Goal: Information Seeking & Learning: Learn about a topic

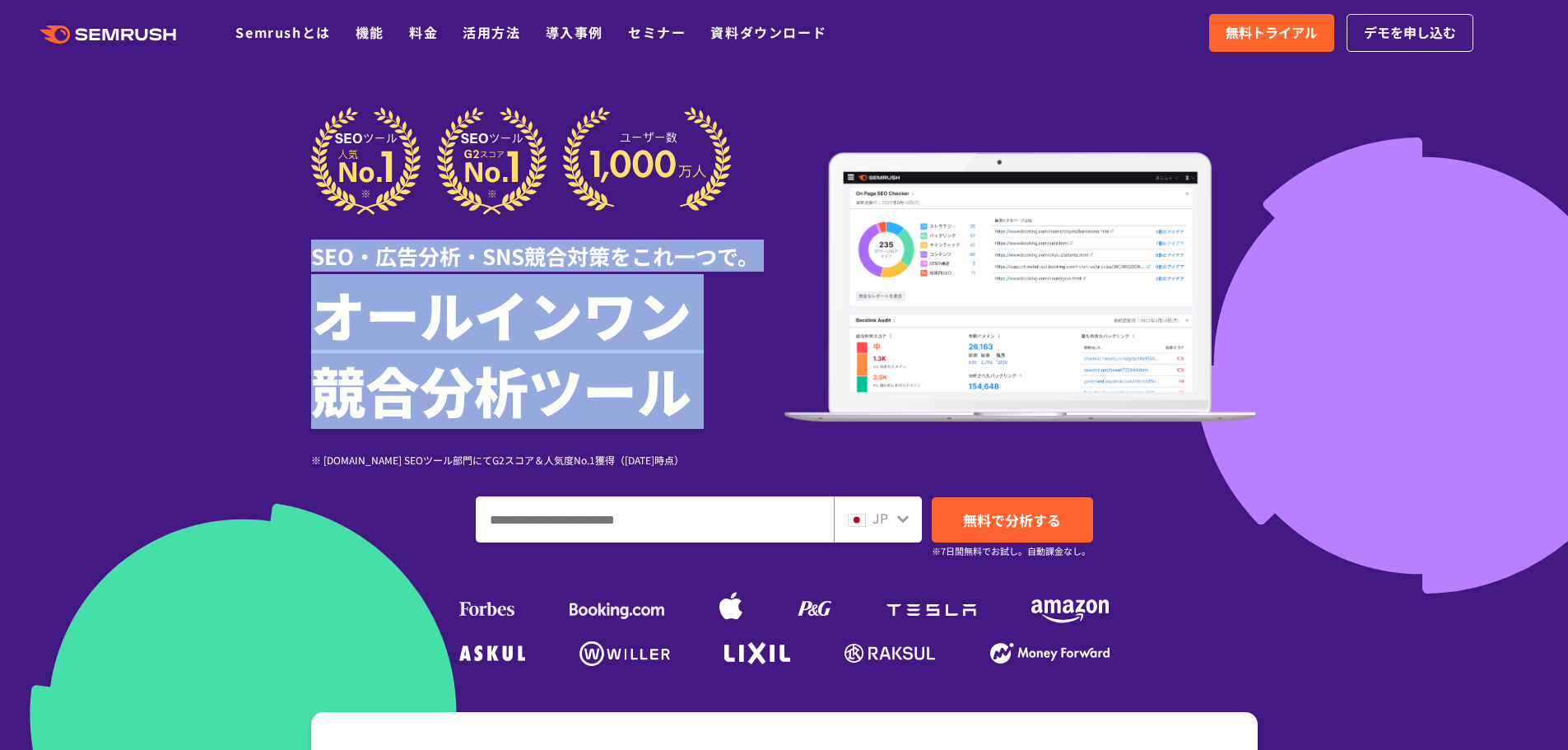
click at [312, 262] on div "SEO・広告分析・SNS競合対策をこれ一つで。 オールインワン 競合分析ツール ※ G2.com SEOツール部門にてG2スコア＆人気度No.1獲得（2023…" at bounding box center [548, 287] width 473 height 361
click at [529, 415] on h1 "オールインワン 競合分析ツール" at bounding box center [548, 352] width 473 height 152
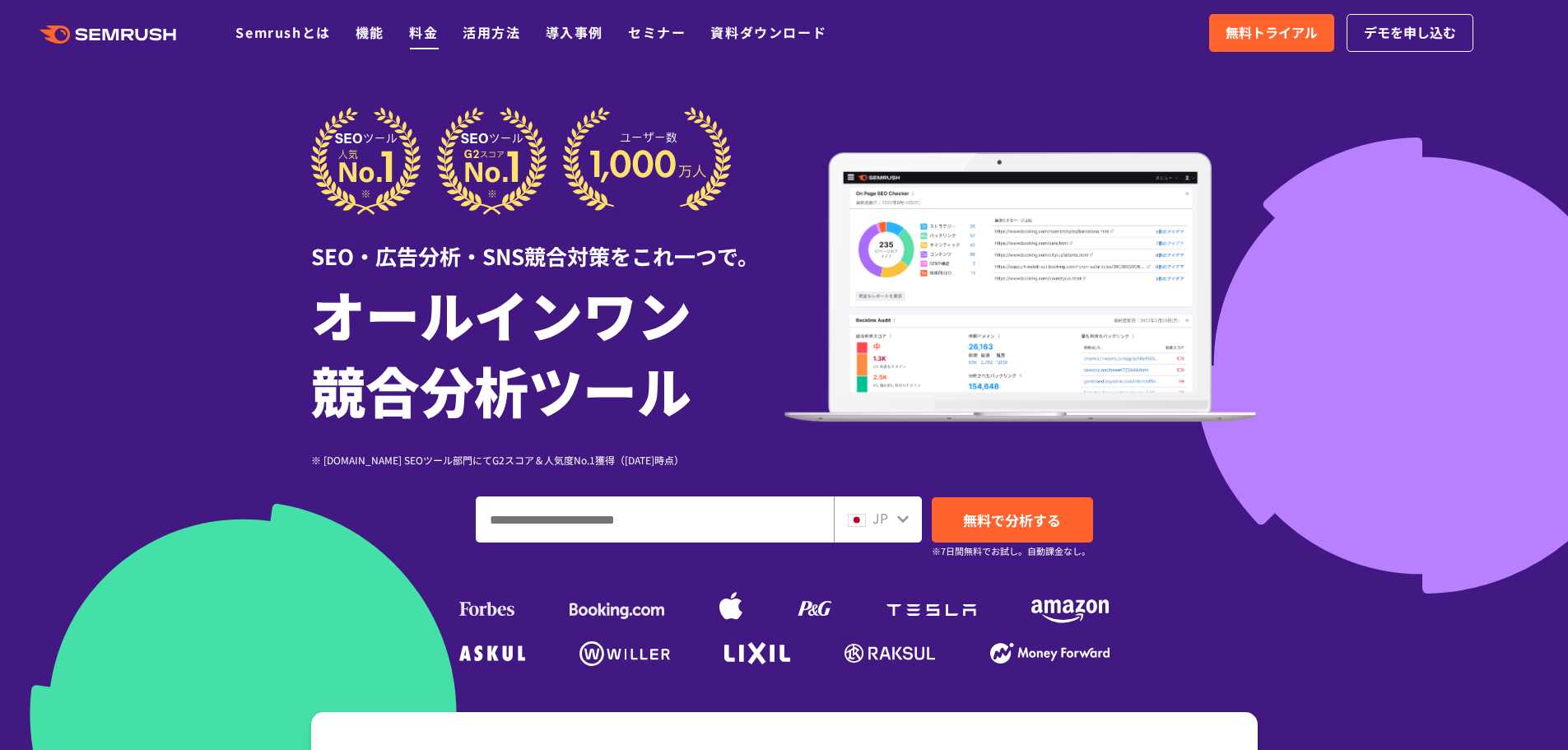
click at [419, 31] on link "料金" at bounding box center [424, 31] width 29 height 20
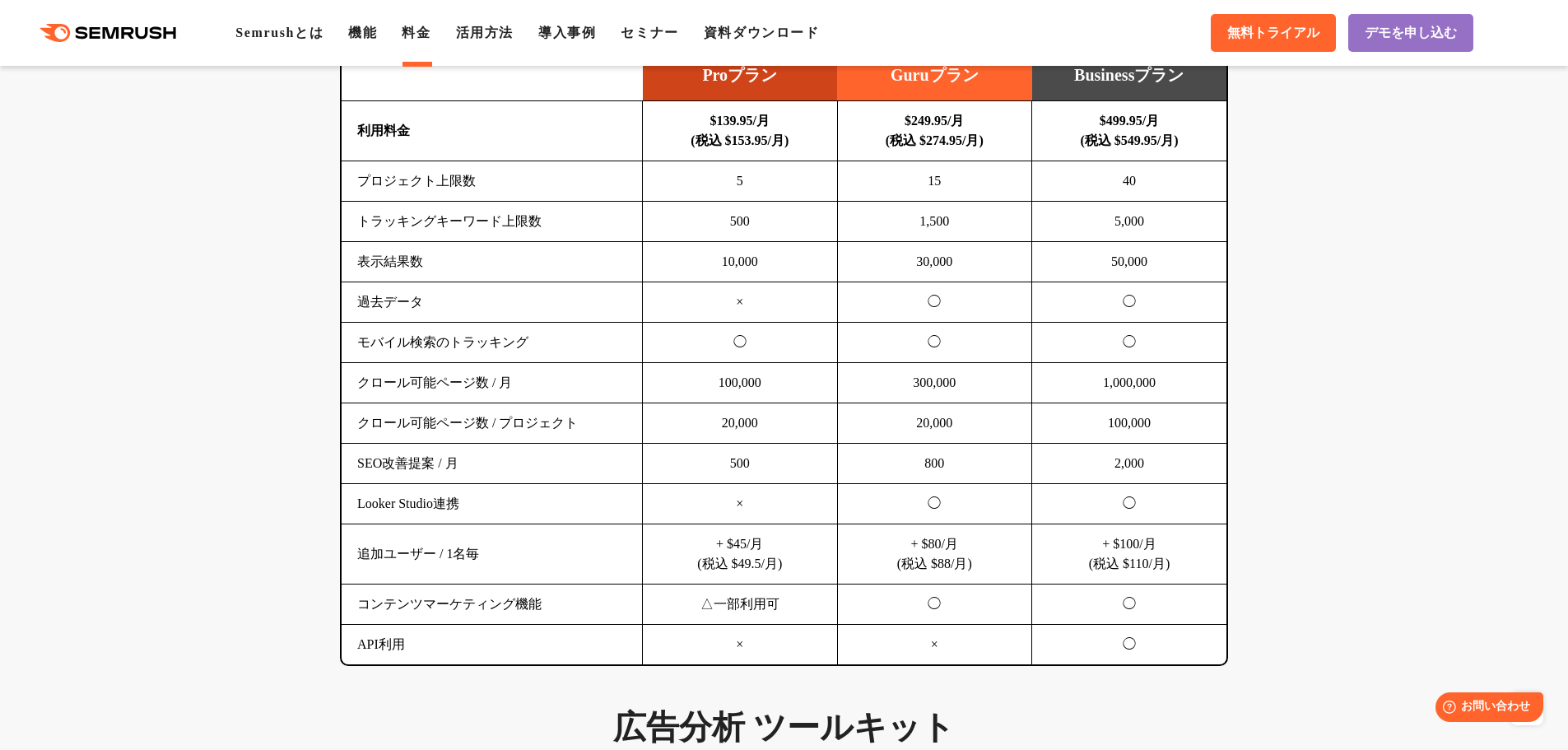
scroll to position [1120, 0]
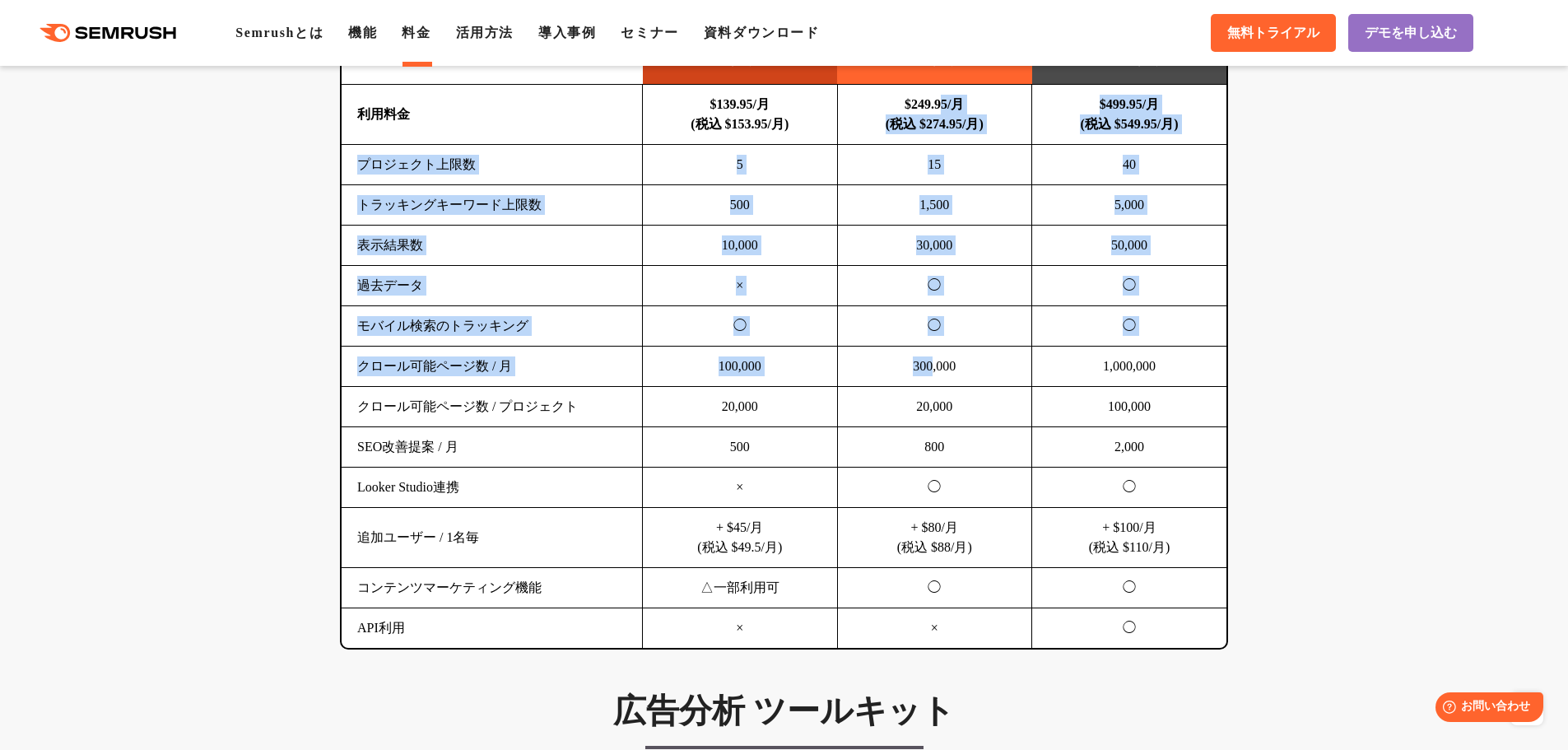
drag, startPoint x: 946, startPoint y: 105, endPoint x: 927, endPoint y: 383, distance: 278.6
click at [927, 383] on tbody "利用料金 $139.95/月 (税込 $153.95/月) $249.95/月 (税込 $274.95/月) $499.95/月 (税込 $549.95/月)…" at bounding box center [784, 367] width 885 height 564
click at [927, 383] on td "300,000" at bounding box center [935, 367] width 195 height 40
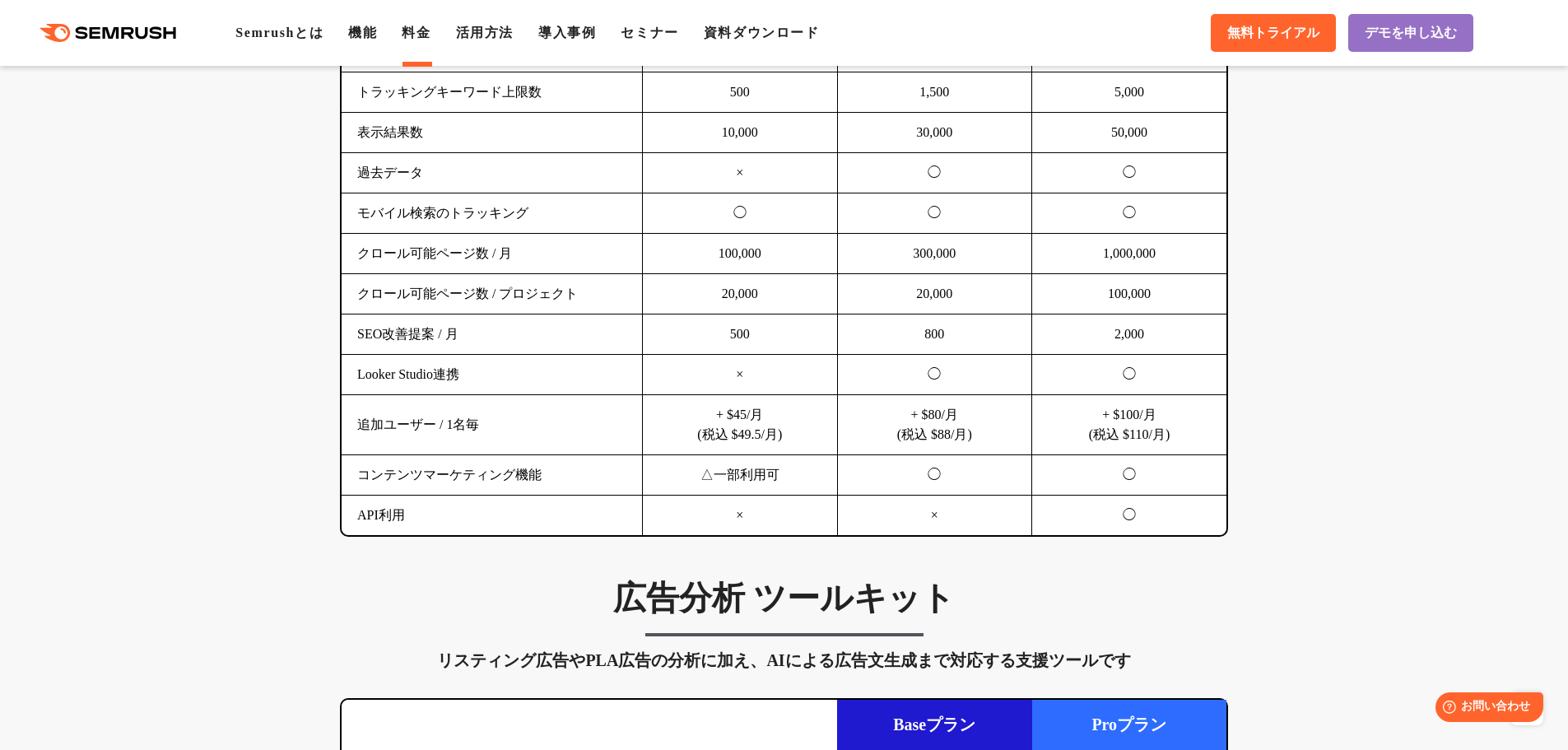
scroll to position [1281, 0]
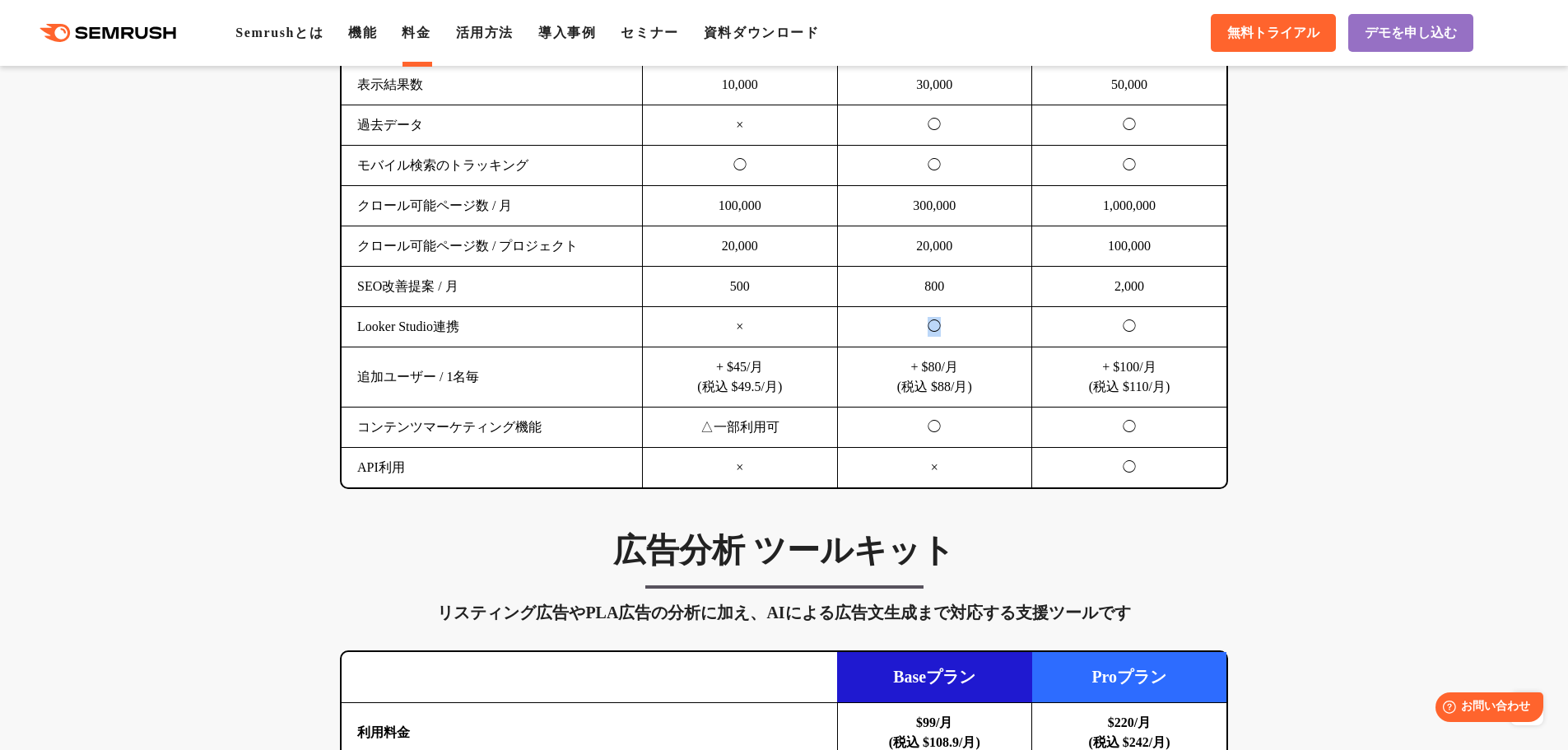
drag, startPoint x: 919, startPoint y: 322, endPoint x: 959, endPoint y: 334, distance: 41.8
click at [959, 334] on td "◯" at bounding box center [935, 327] width 195 height 40
click at [955, 395] on td "+ $80/月 (税込 $88/月)" at bounding box center [935, 377] width 195 height 60
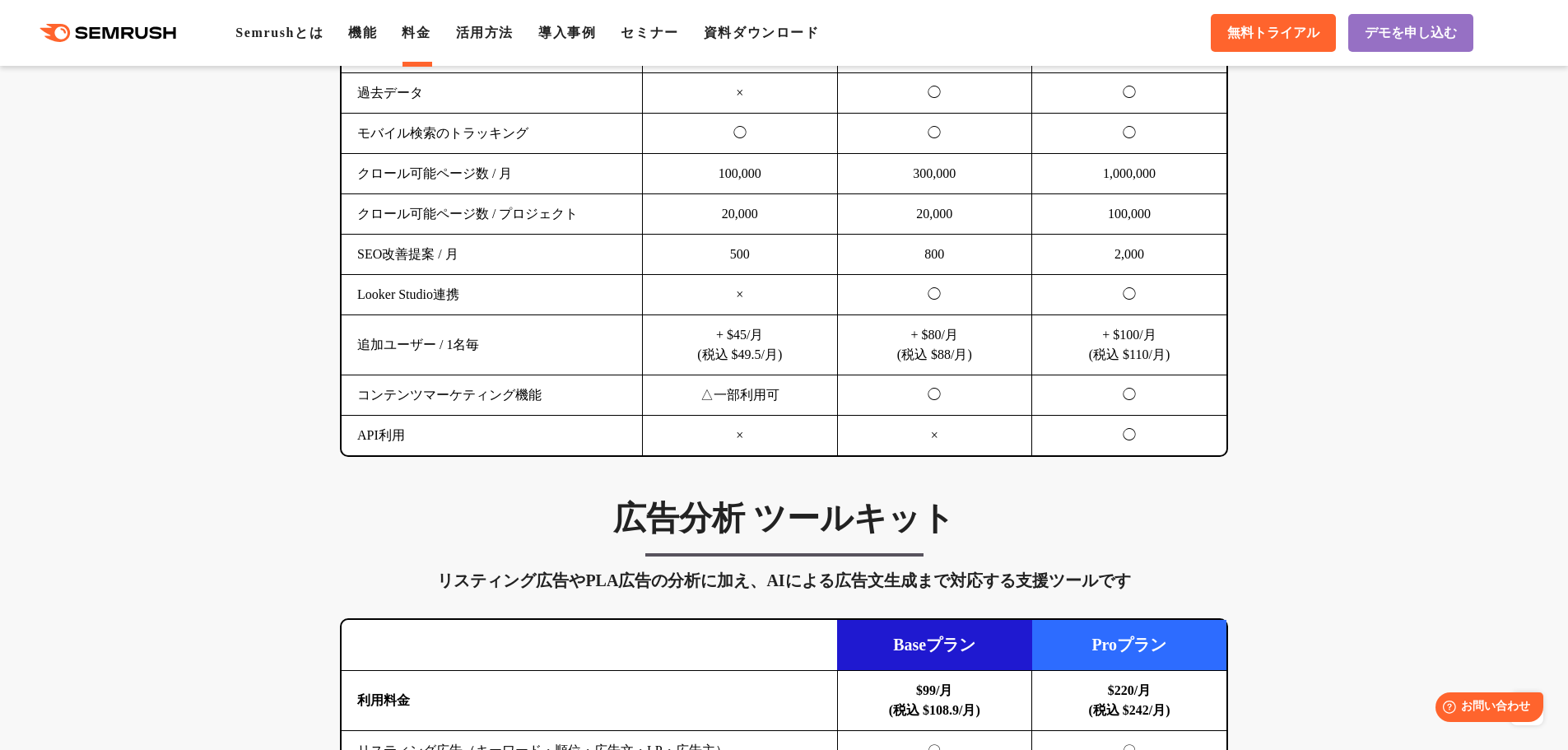
click at [955, 413] on td "◯" at bounding box center [935, 395] width 195 height 40
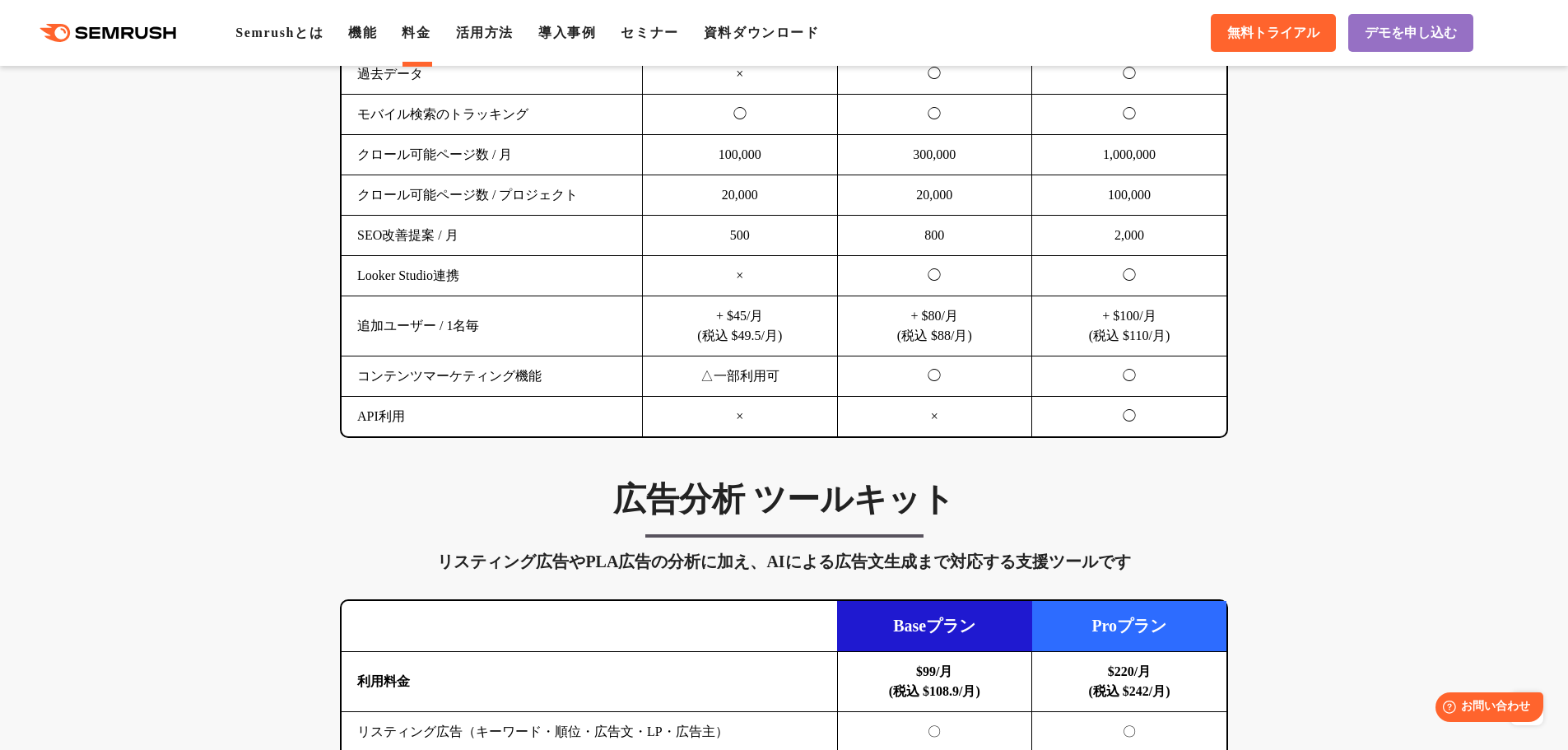
click at [949, 414] on td "×" at bounding box center [935, 417] width 195 height 40
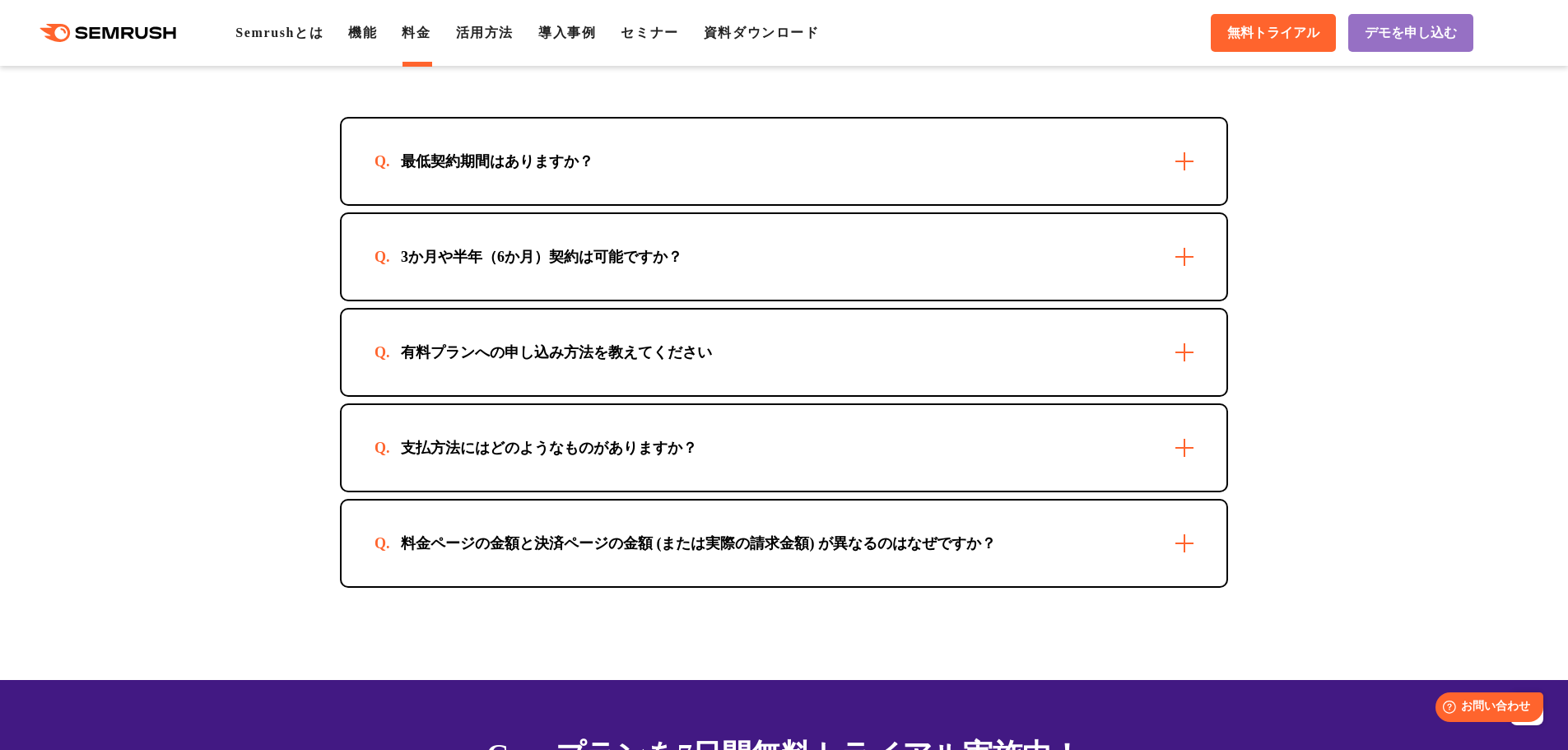
scroll to position [4744, 0]
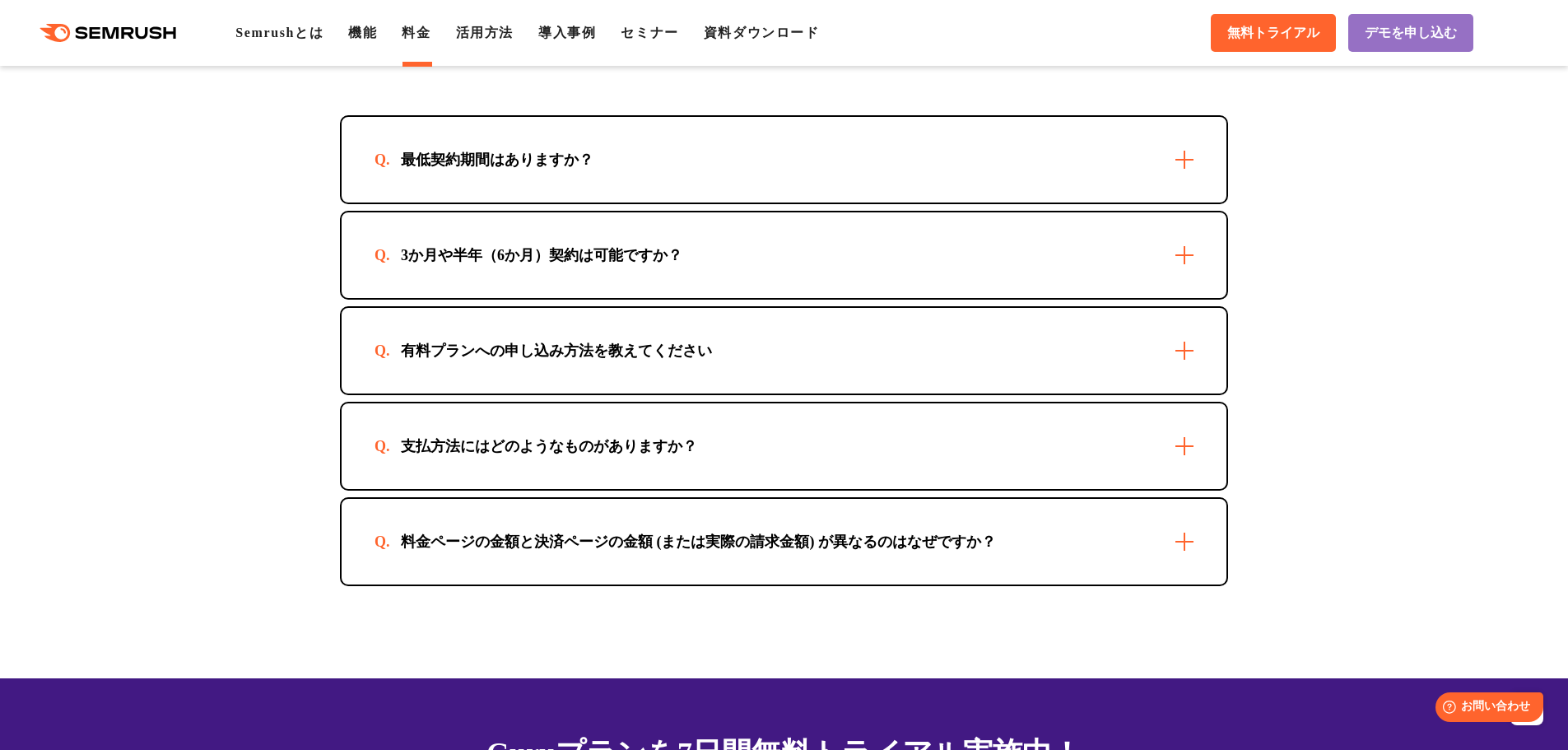
click at [704, 136] on div "最低契約期間はありますか？" at bounding box center [784, 160] width 885 height 86
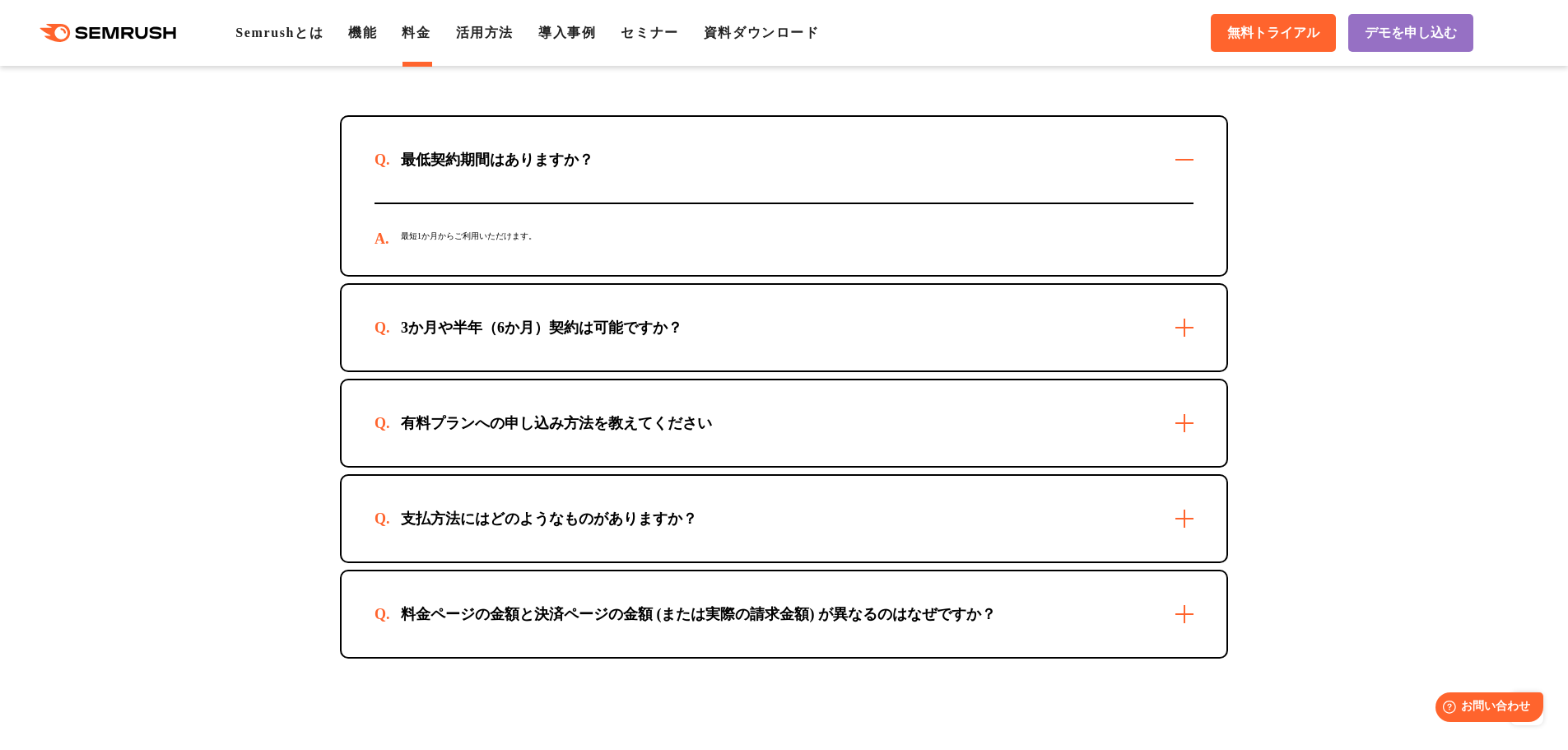
click at [704, 136] on div "最低契約期間はありますか？" at bounding box center [784, 160] width 885 height 86
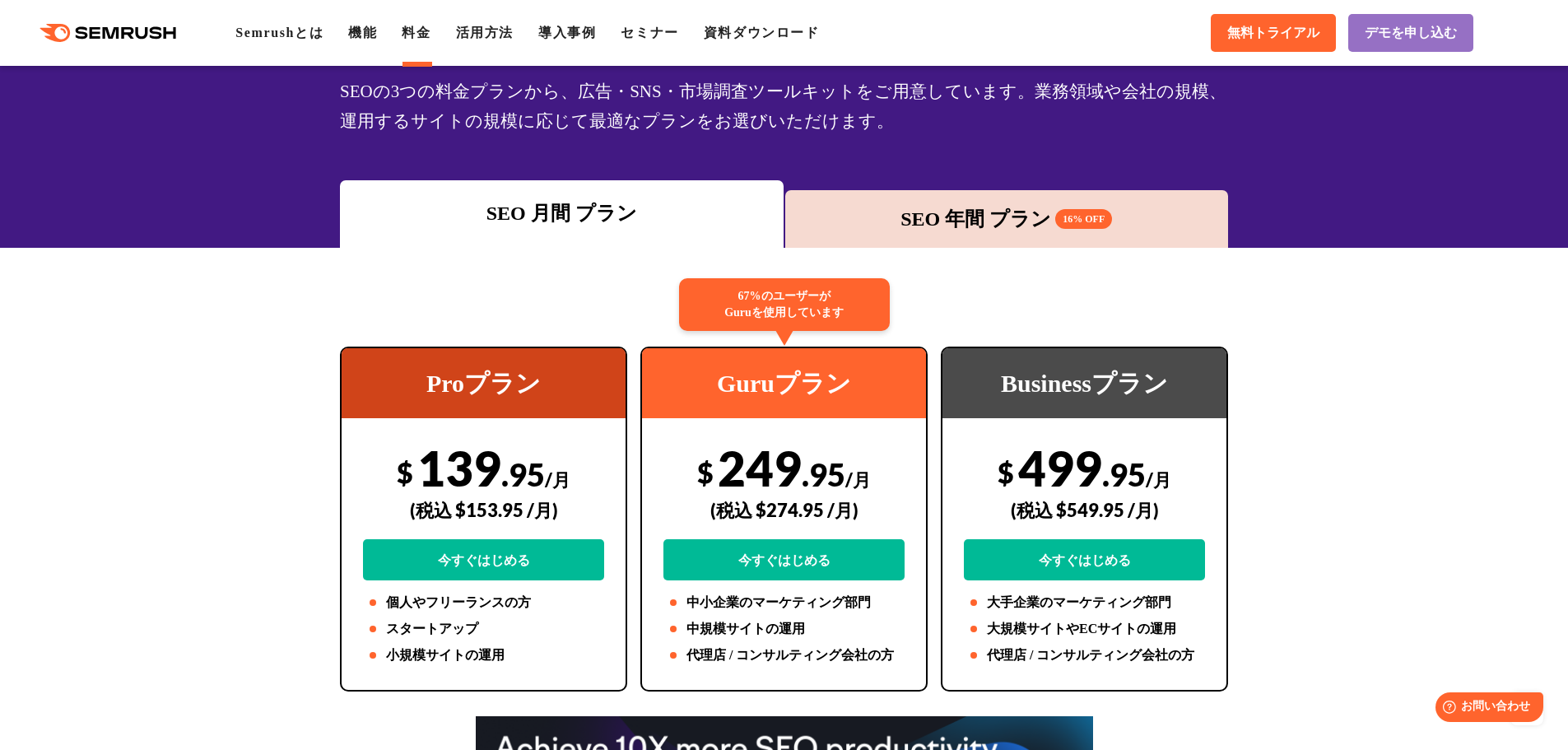
scroll to position [0, 0]
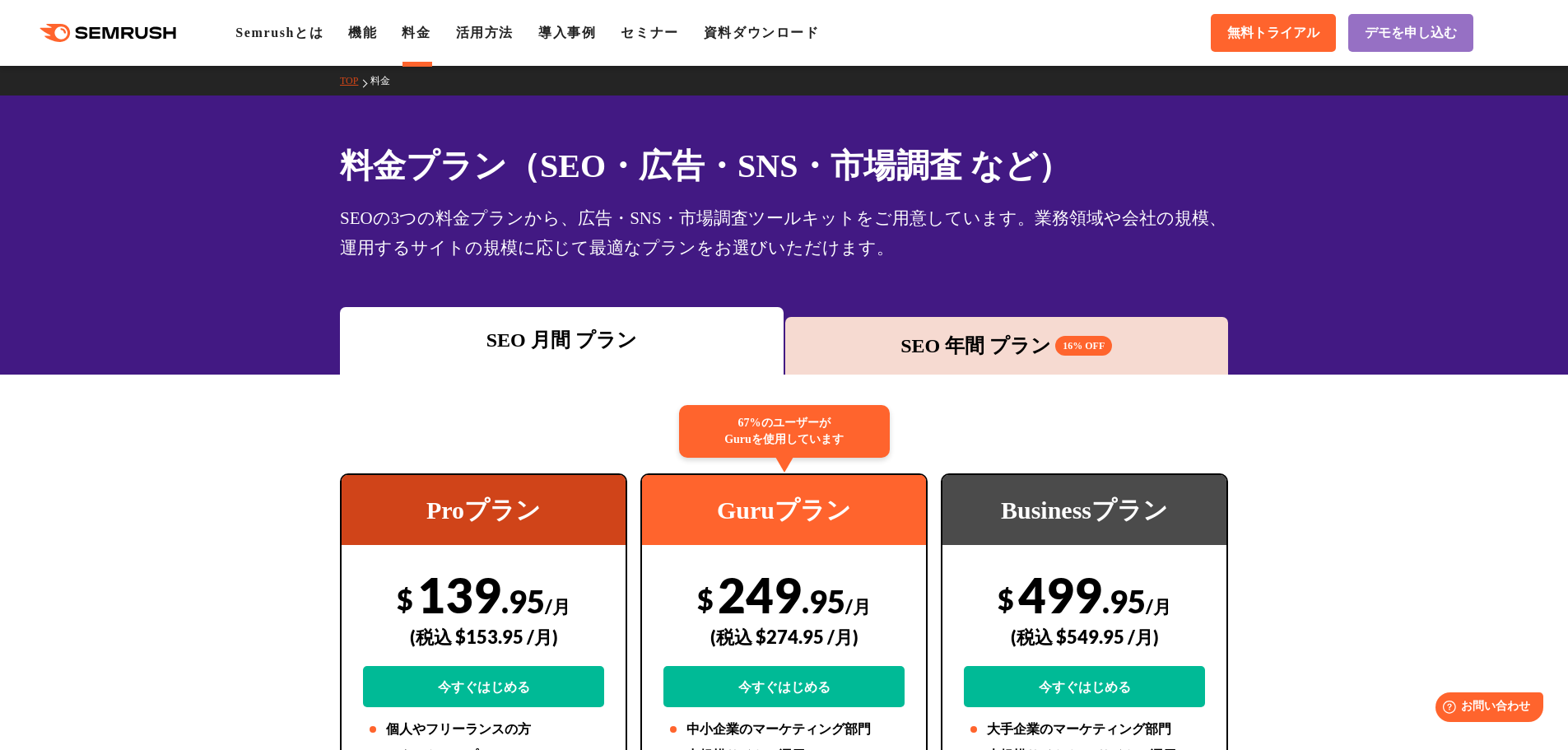
click at [1007, 348] on div "SEO 年間 プラン 16% OFF" at bounding box center [1007, 345] width 428 height 30
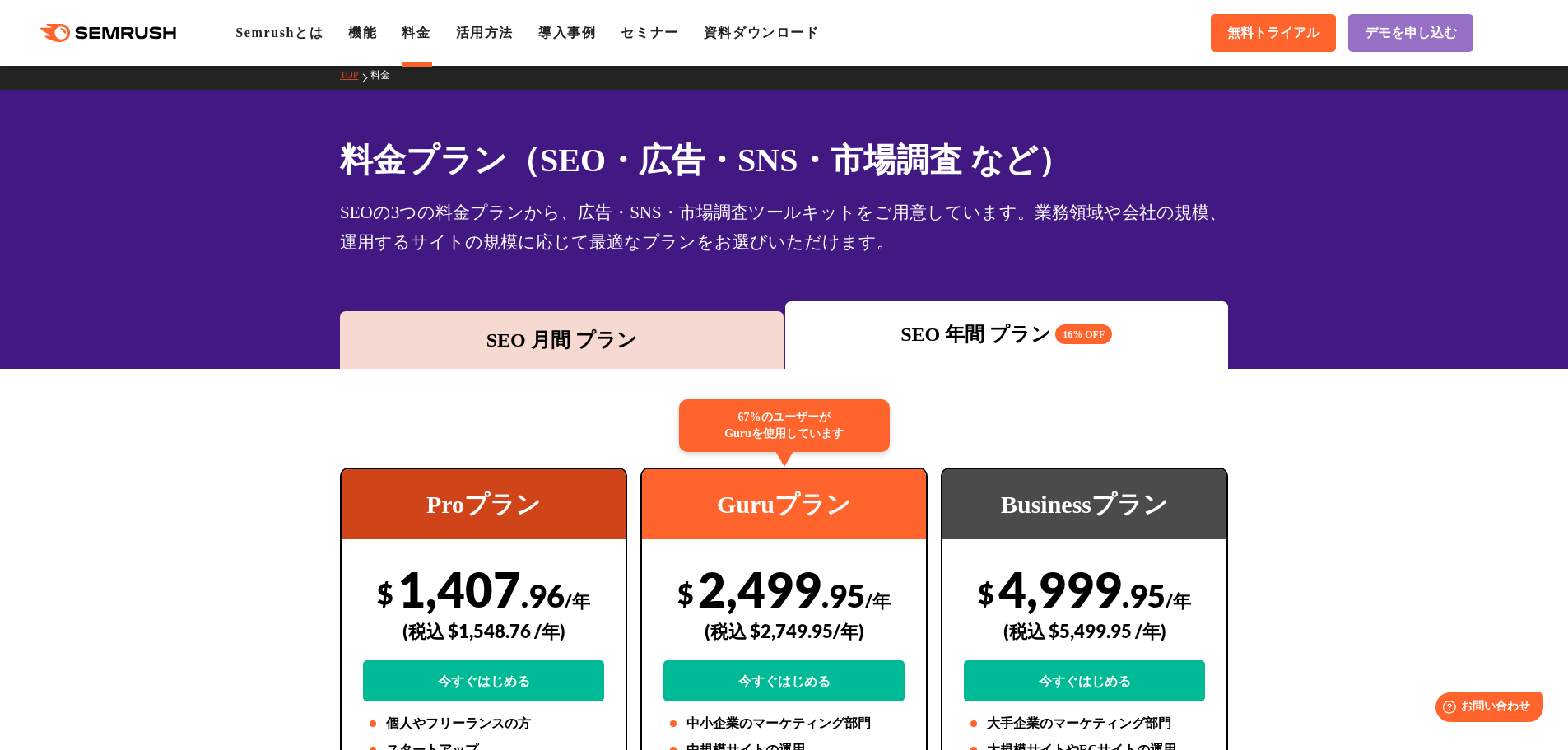
scroll to position [5, 0]
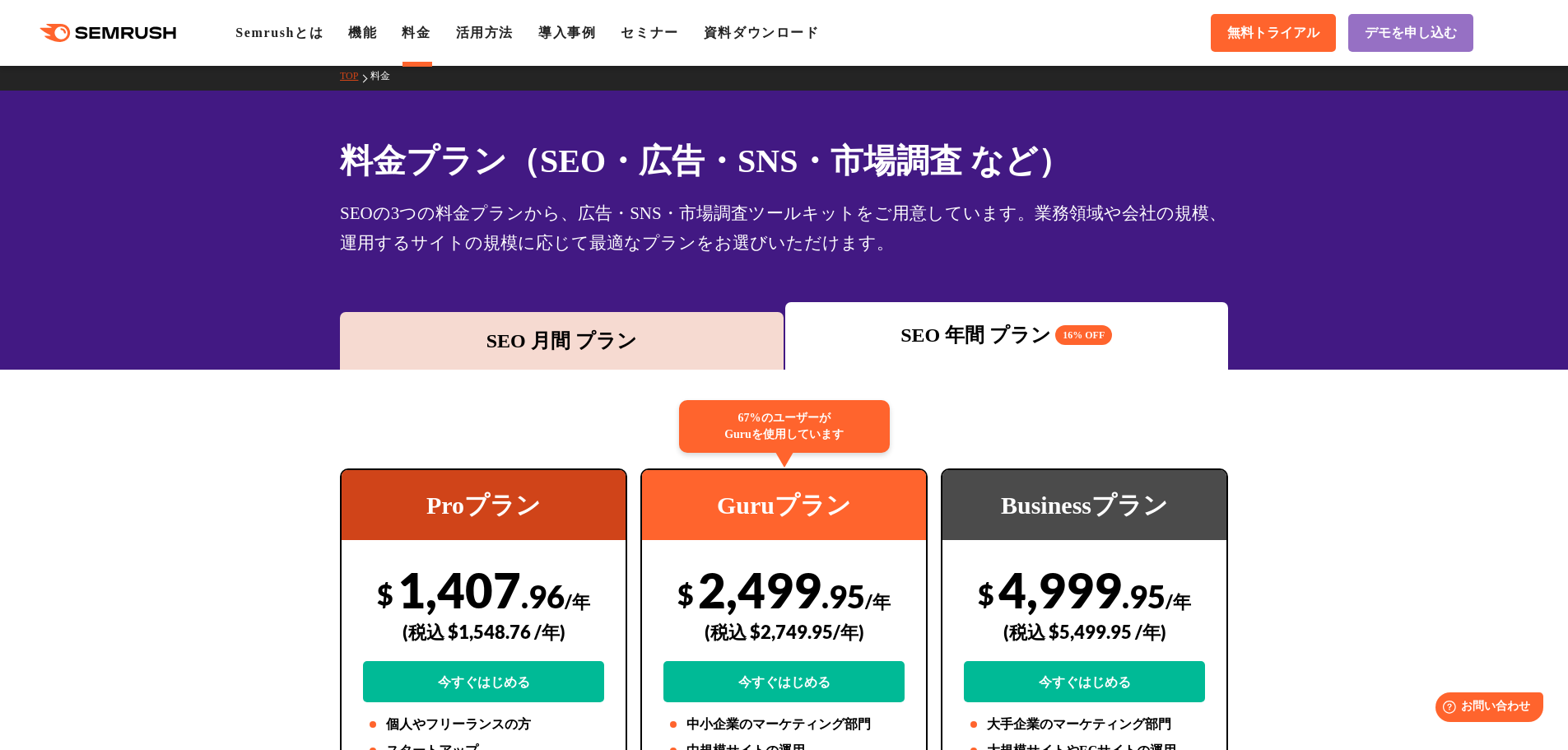
click at [367, 47] on div ".cls {fill: #FF642D;} .cls {fill: #FF642D;} Semrushとは 機能 料金 活用方法 導入事例 セミナー 資料ダウ…" at bounding box center [784, 33] width 1568 height 50
click at [367, 39] on link "機能" at bounding box center [363, 32] width 29 height 14
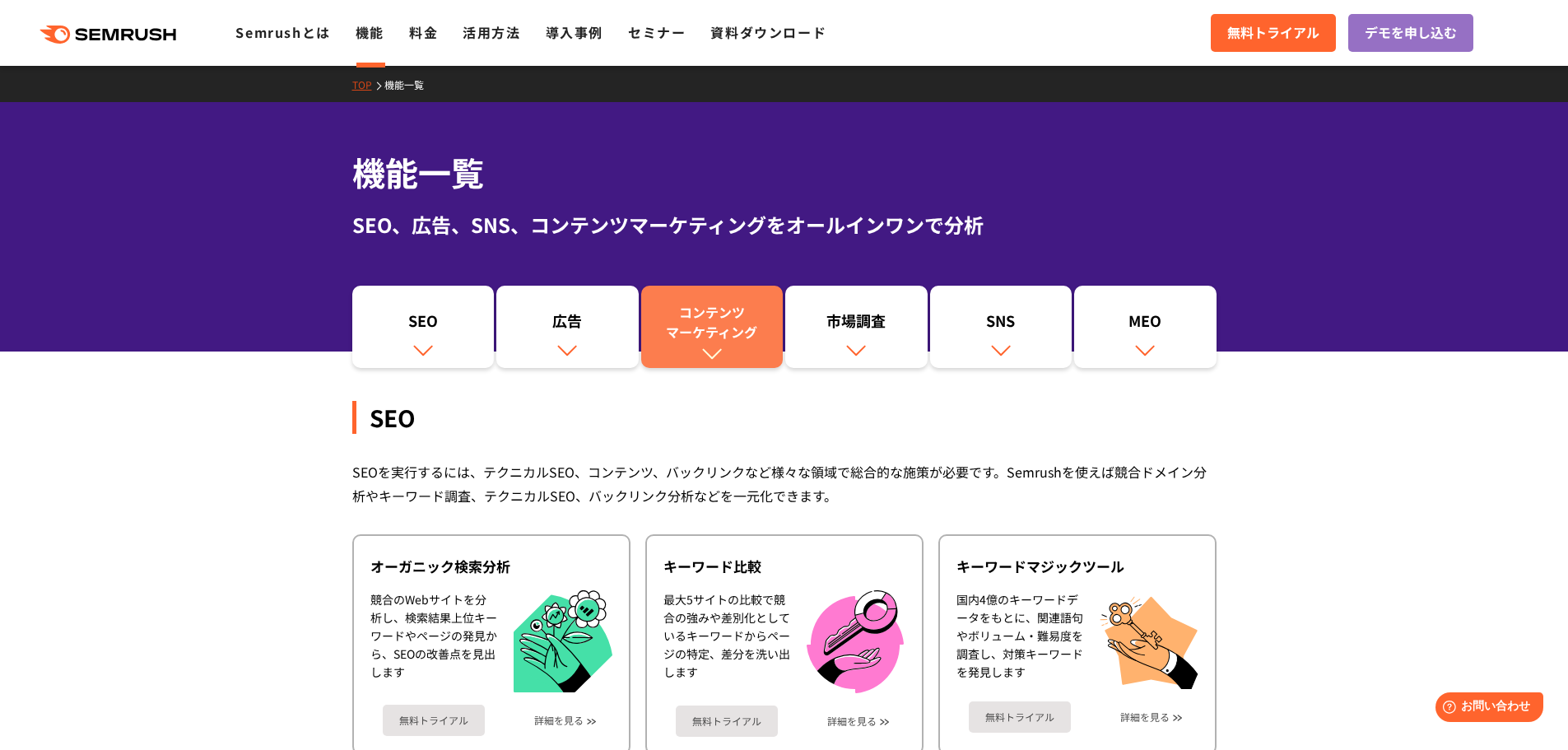
click at [710, 341] on link "コンテンツ マーケティング" at bounding box center [713, 327] width 143 height 82
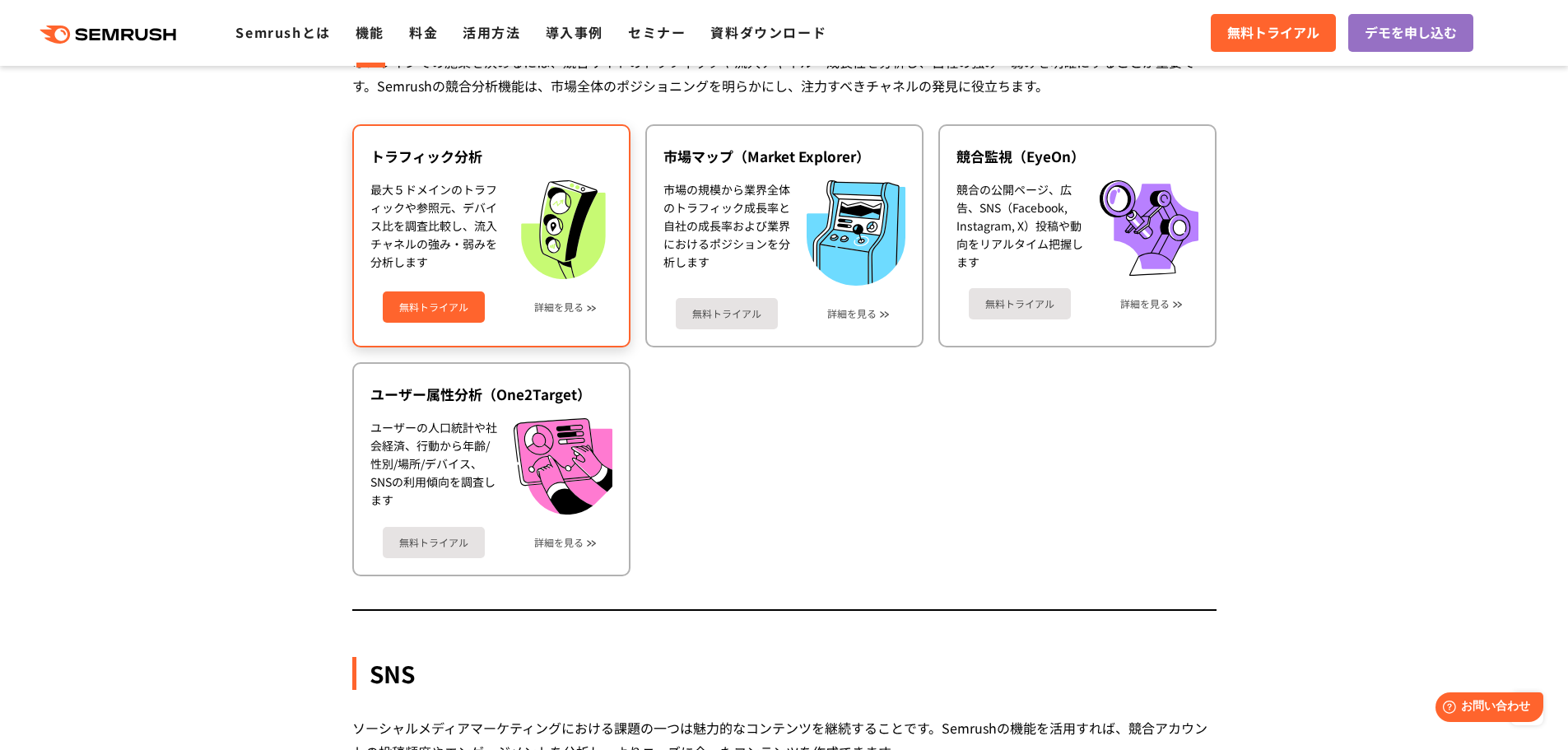
scroll to position [2867, 0]
drag, startPoint x: 372, startPoint y: 192, endPoint x: 401, endPoint y: 215, distance: 37.0
click at [401, 215] on div "最大５ドメインのトラフィックや参照元、デバイス比を調査比較し、流入チャネルの強み・弱みを分析します" at bounding box center [433, 229] width 127 height 99
copy div "最大５ドメインのトラフィック"
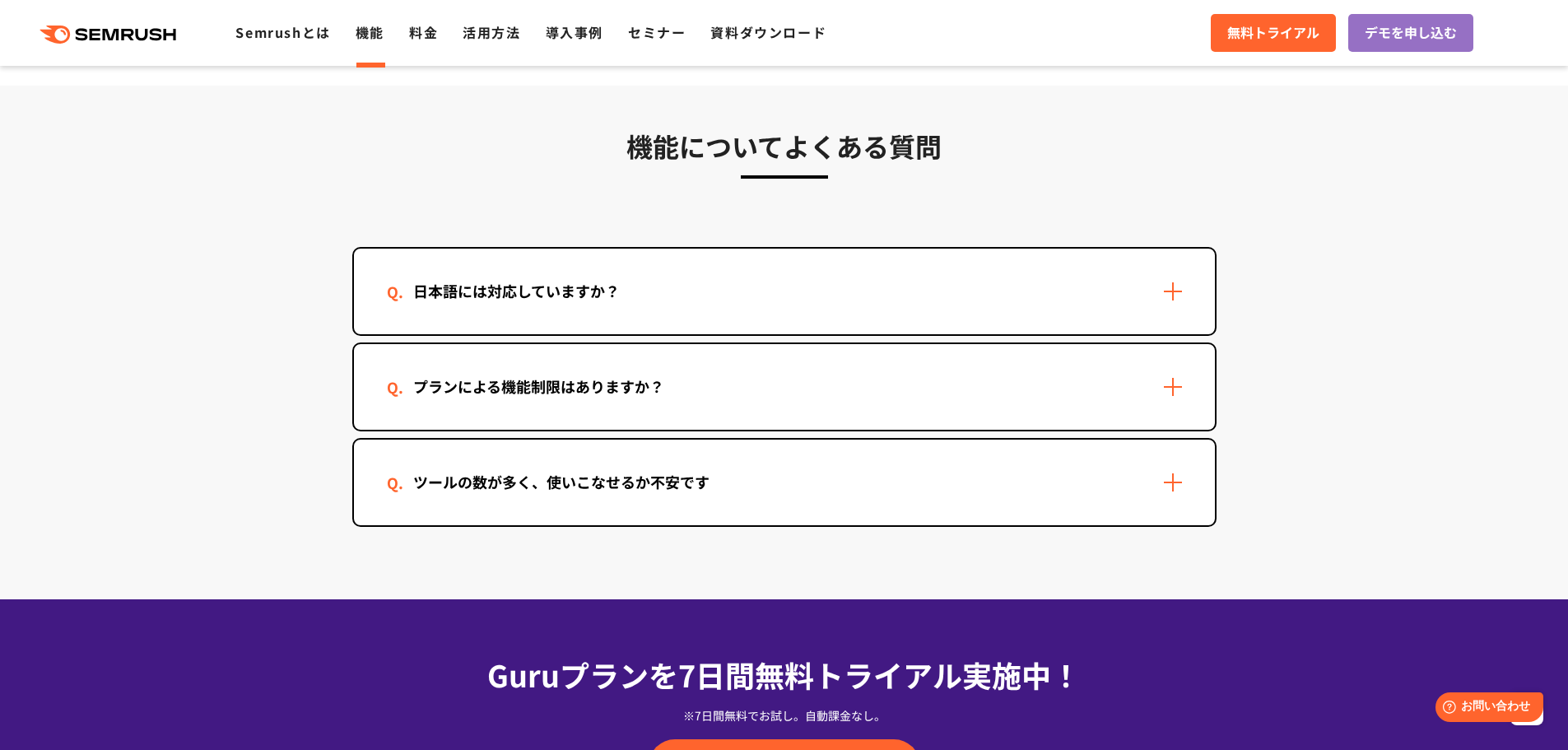
scroll to position [4862, 0]
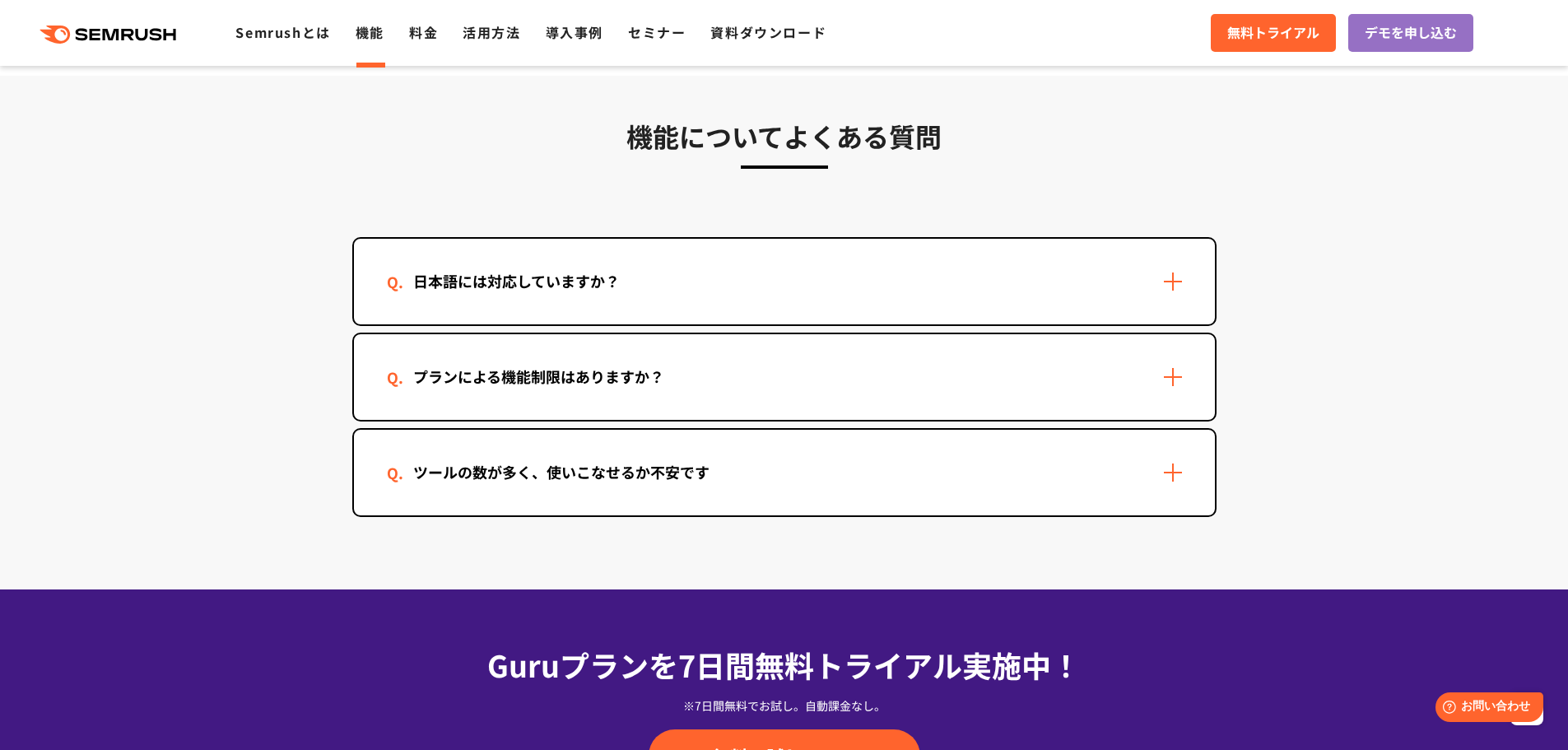
click at [690, 286] on div "日本語には対応していますか？" at bounding box center [785, 282] width 861 height 86
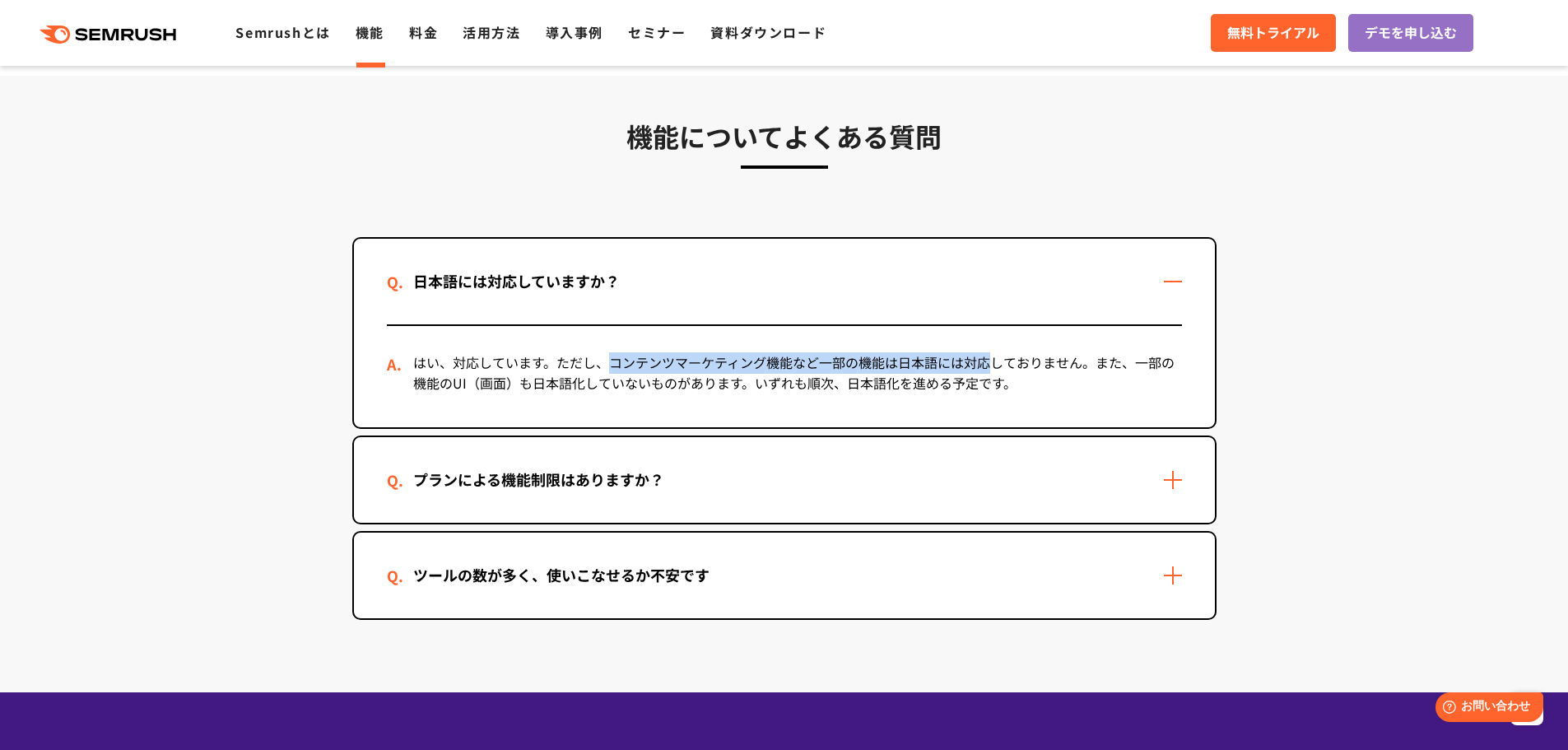
drag, startPoint x: 615, startPoint y: 364, endPoint x: 1000, endPoint y: 368, distance: 385.0
click at [1000, 368] on div "はい、対応しています。ただし、コンテンツマーケティング機能など一部の機能は日本語には対応しておりません。また、一部の機能のUI（画面）も日本語化していないもの…" at bounding box center [784, 376] width 795 height 101
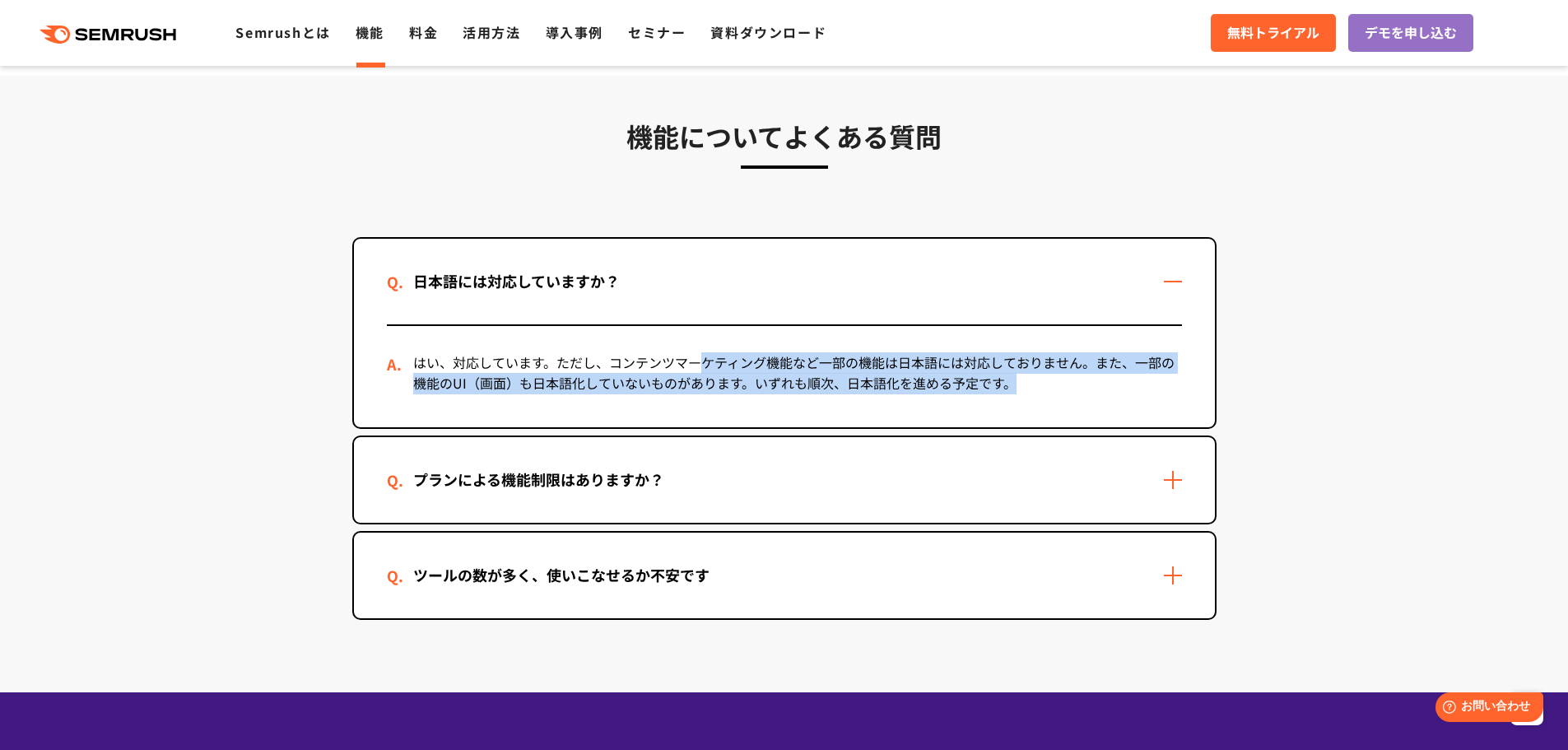
drag, startPoint x: 1035, startPoint y: 403, endPoint x: 697, endPoint y: 333, distance: 345.2
click at [697, 333] on div "はい、対応しています。ただし、コンテンツマーケティング機能など一部の機能は日本語には対応しておりません。また、一部の機能のUI（画面）も日本語化していないもの…" at bounding box center [784, 376] width 795 height 101
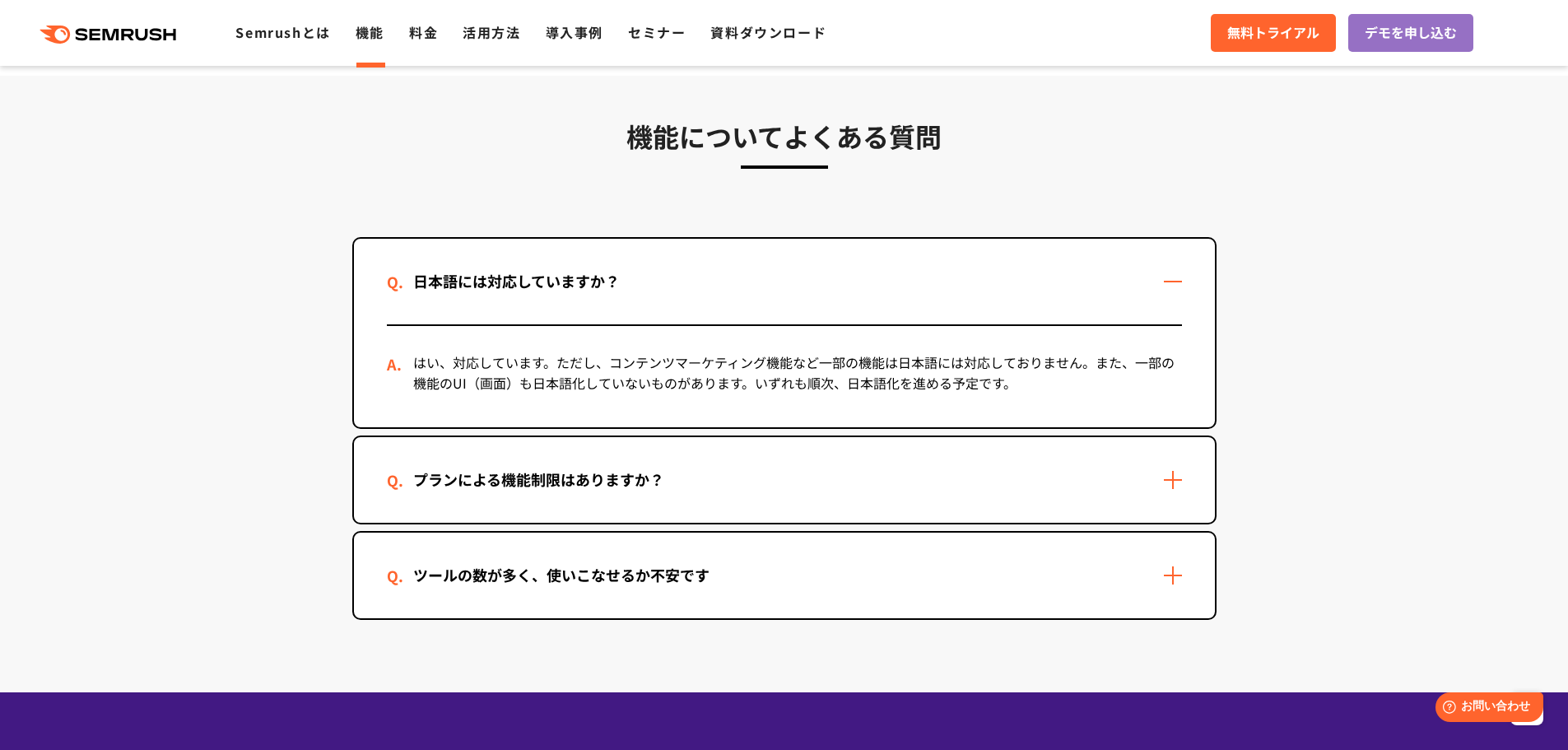
click at [671, 482] on div "プランによる機能制限はありますか？" at bounding box center [538, 479] width 304 height 24
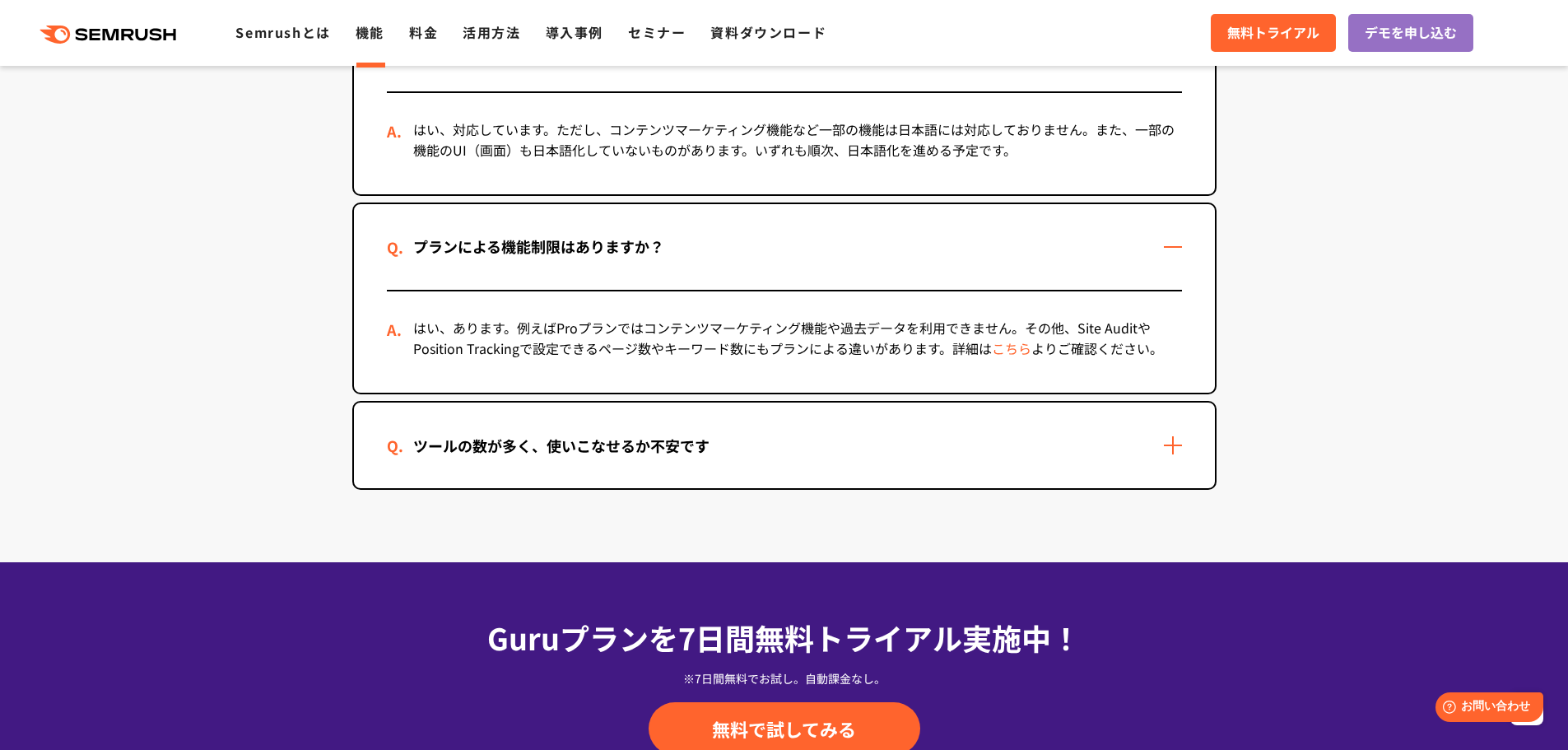
scroll to position [5098, 0]
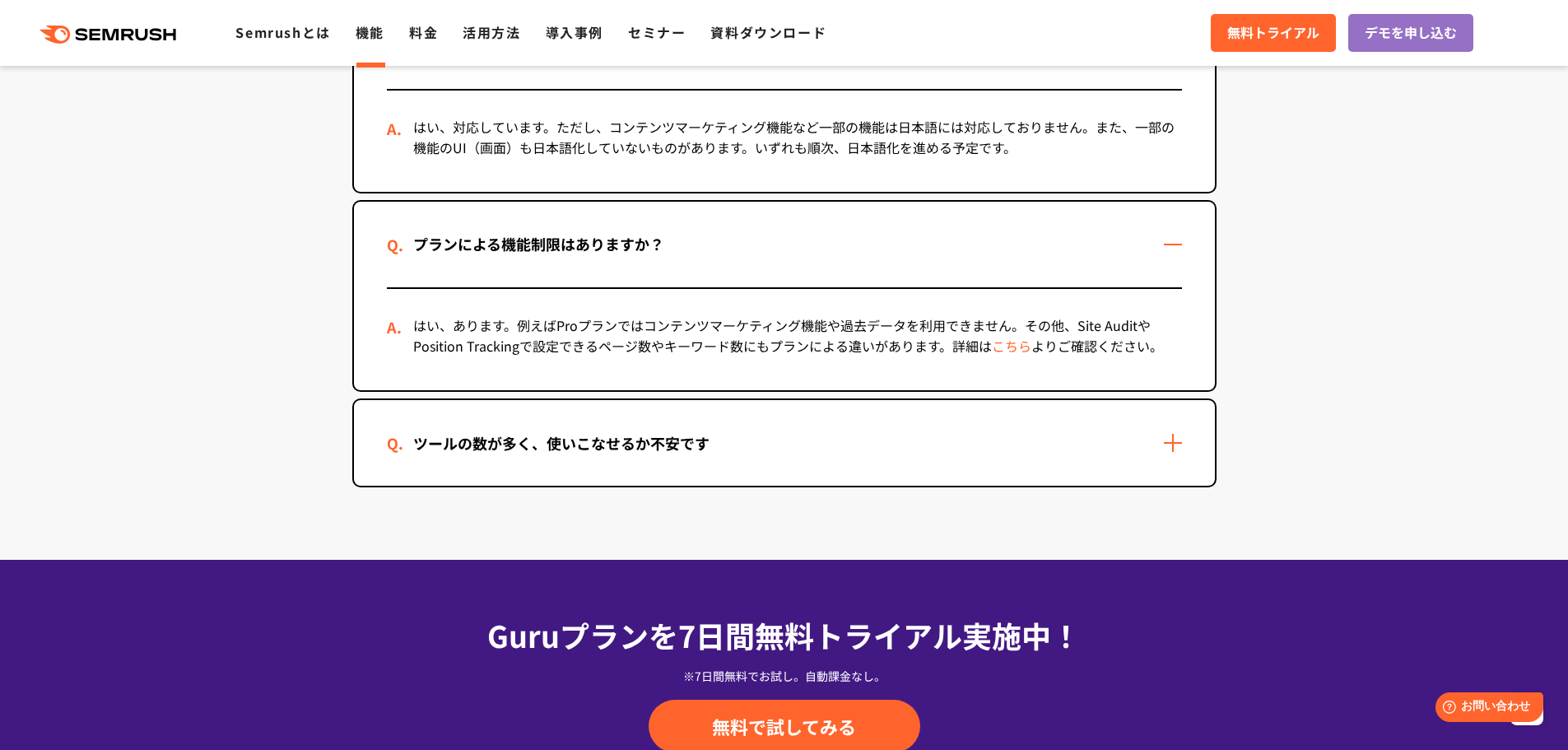
click at [662, 436] on div "ツールの数が多く、使いこなせるか不安です" at bounding box center [561, 443] width 349 height 24
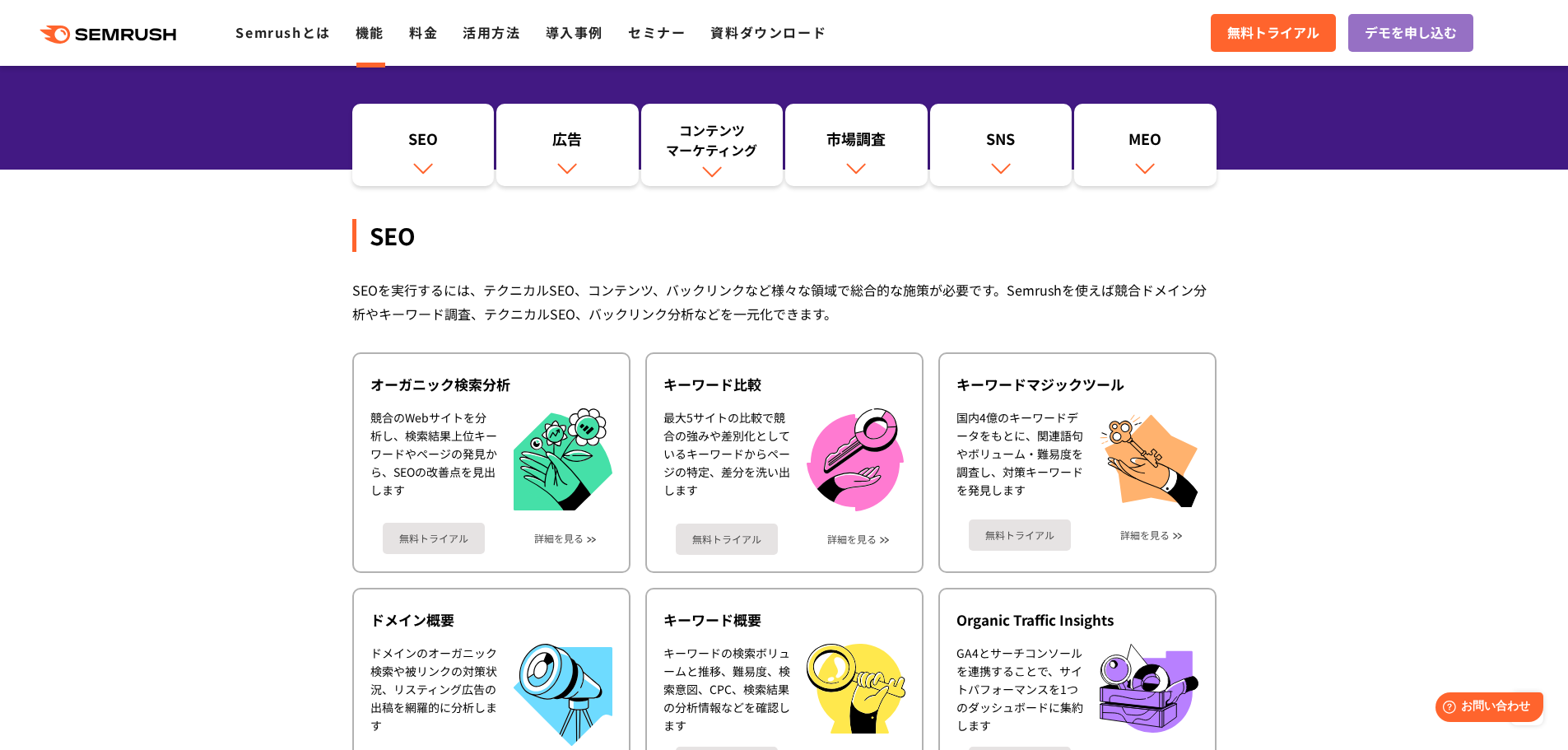
scroll to position [0, 0]
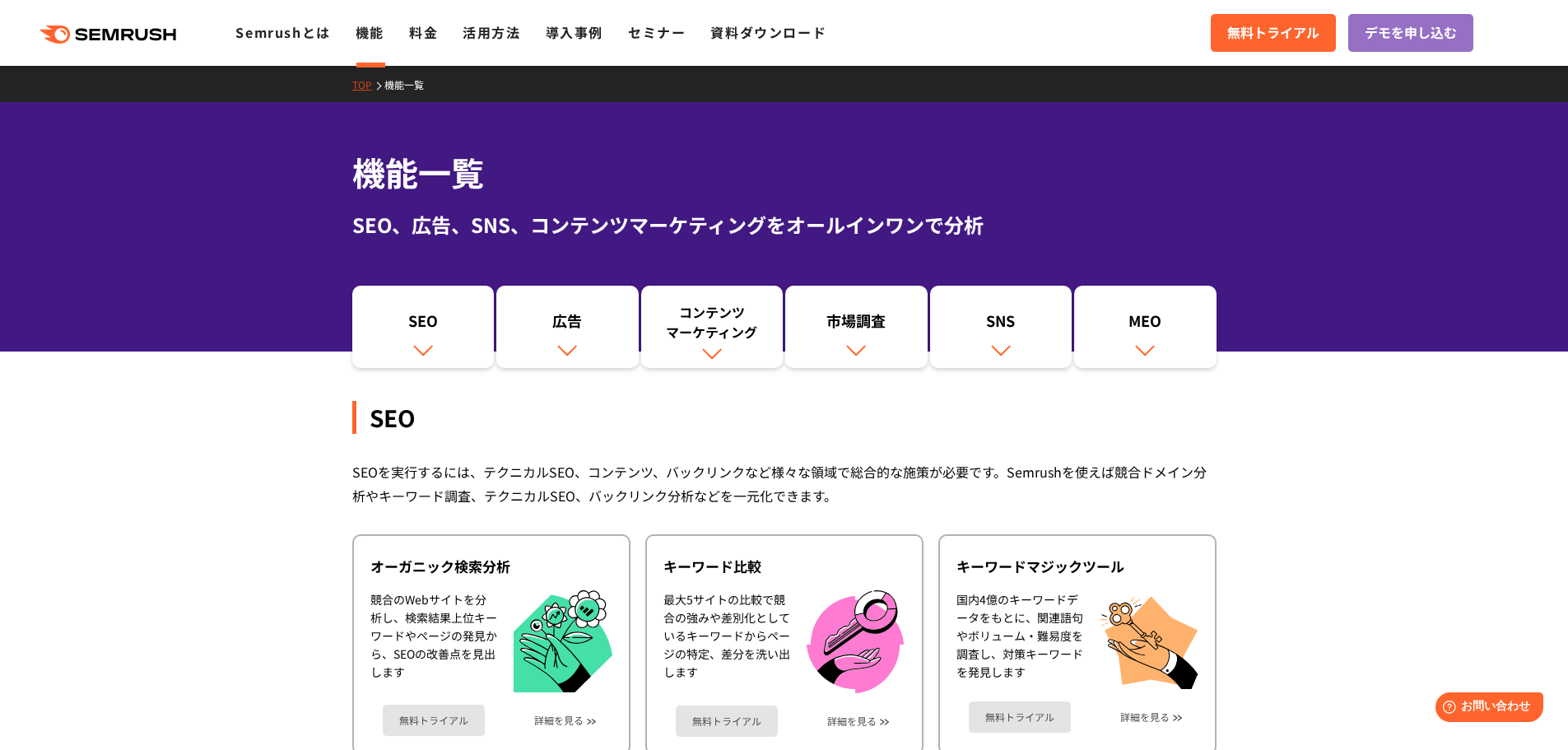
click at [298, 45] on div ".cls {fill: #FF642D;} .cls {fill: #FF642D;} Semrushとは 機能 料金 活用方法 導入事例 セミナー 資料ダウ…" at bounding box center [784, 33] width 1568 height 50
click at [276, 33] on link "Semrushとは" at bounding box center [282, 31] width 94 height 20
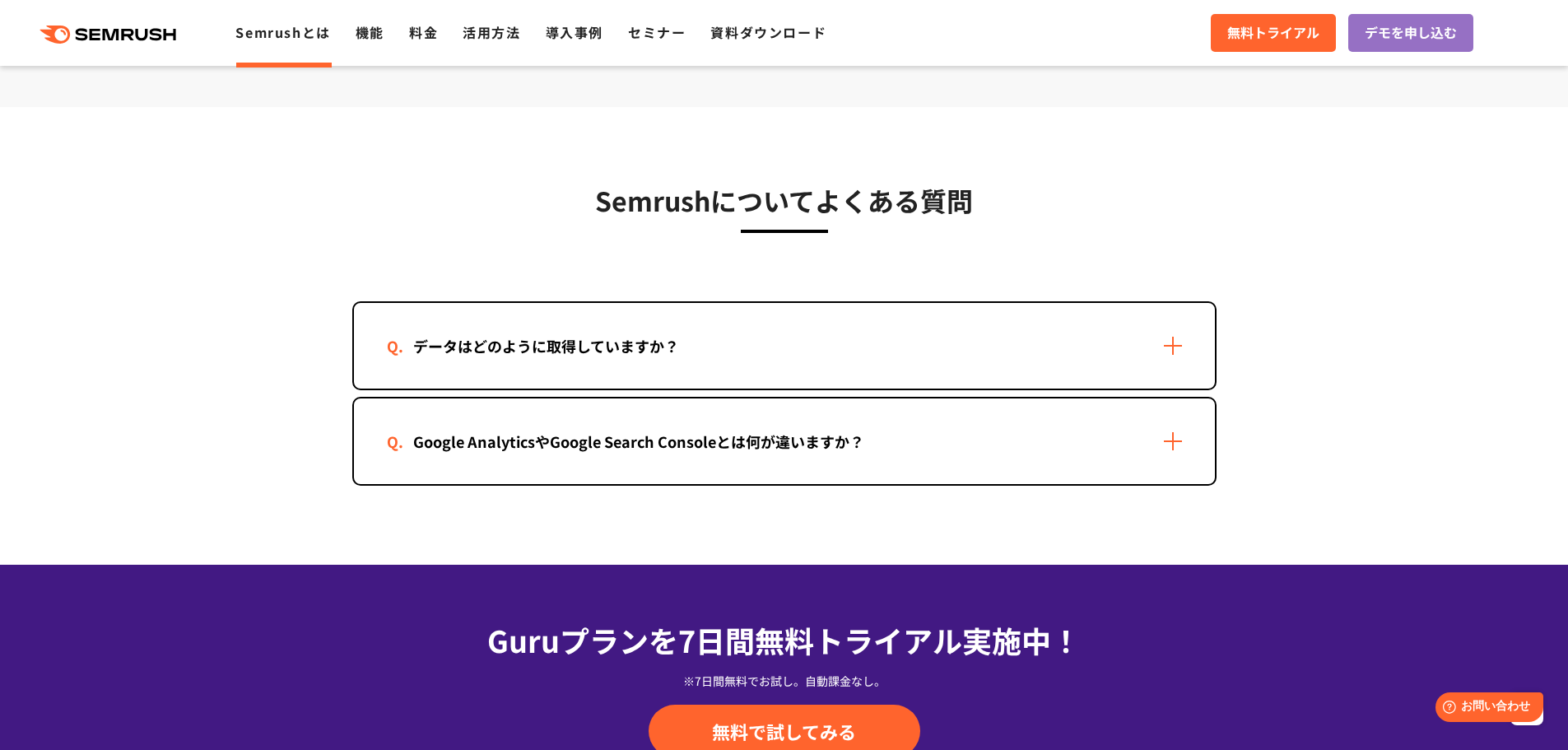
scroll to position [3265, 0]
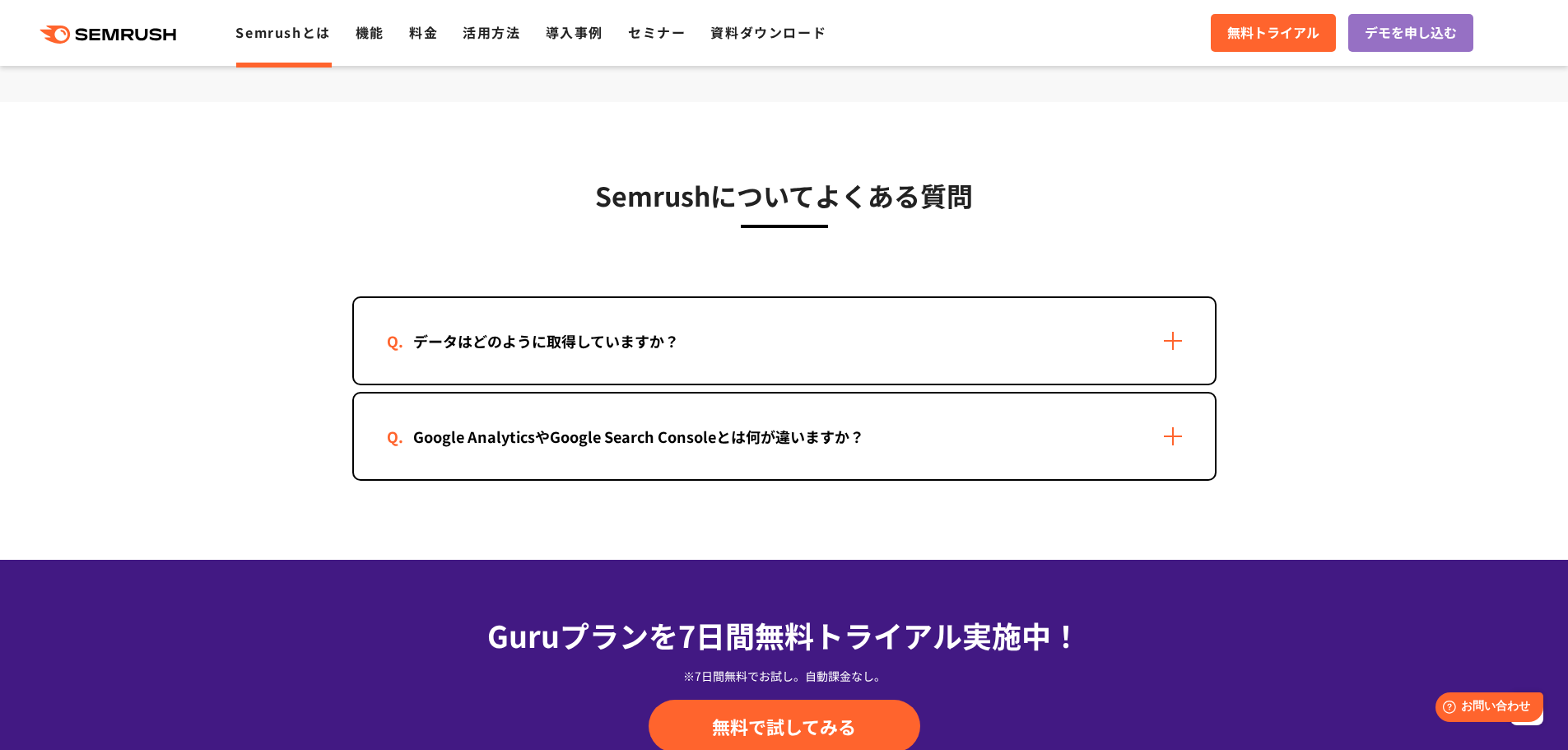
click at [816, 362] on div "データはどのように取得していますか？" at bounding box center [785, 341] width 861 height 86
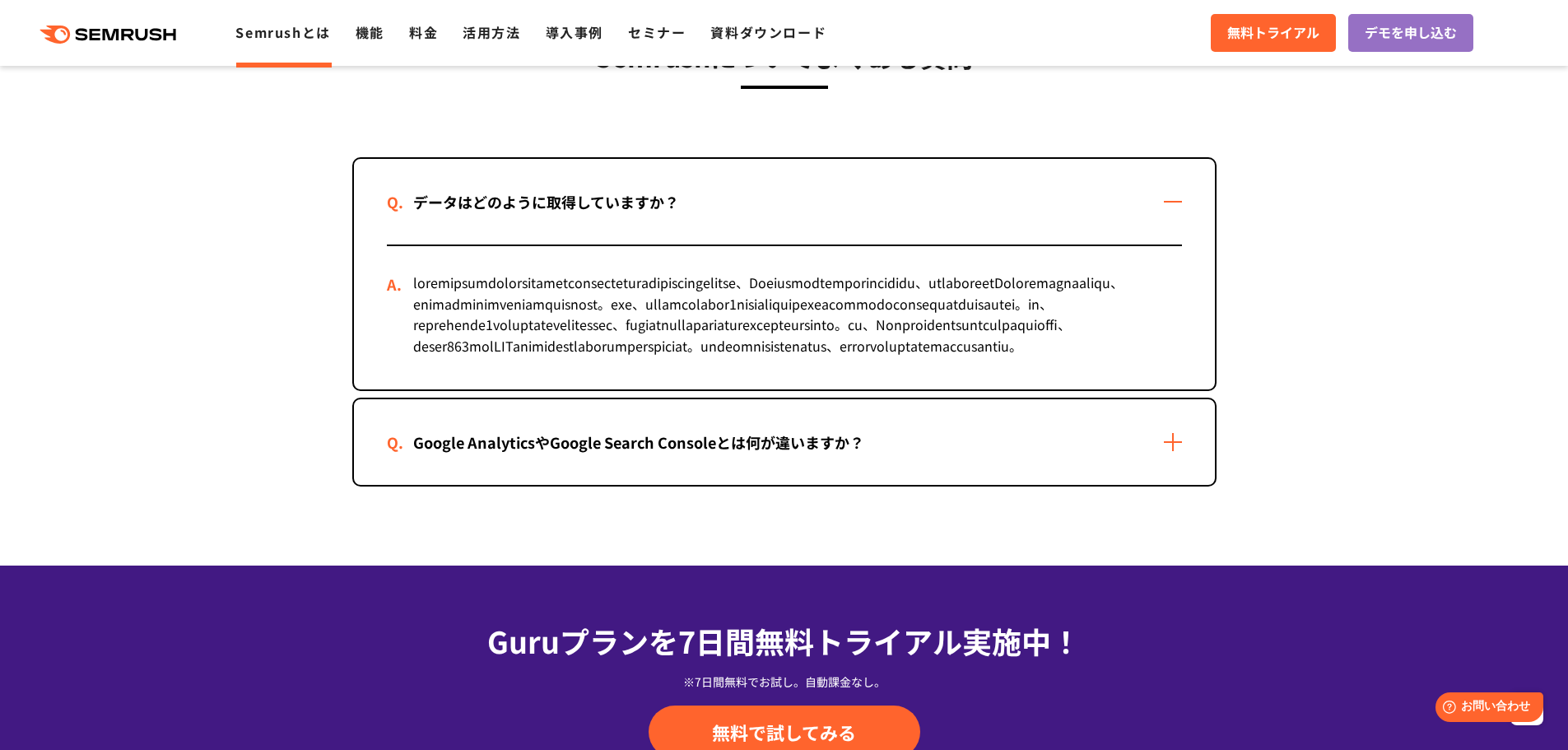
scroll to position [3415, 0]
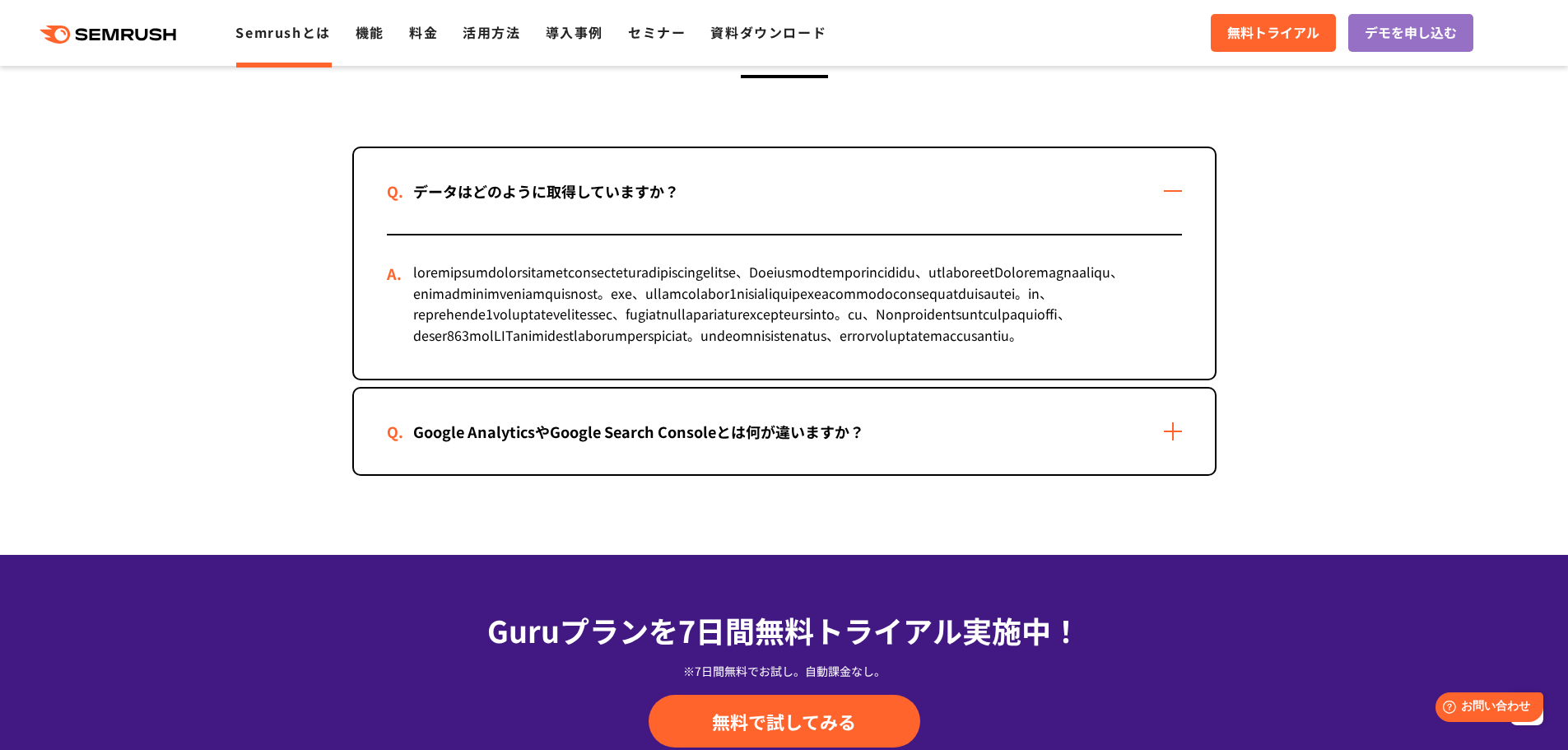
click at [755, 444] on div "Google AnalyticsやGoogle Search Consoleとは何が違いますか？" at bounding box center [638, 432] width 504 height 24
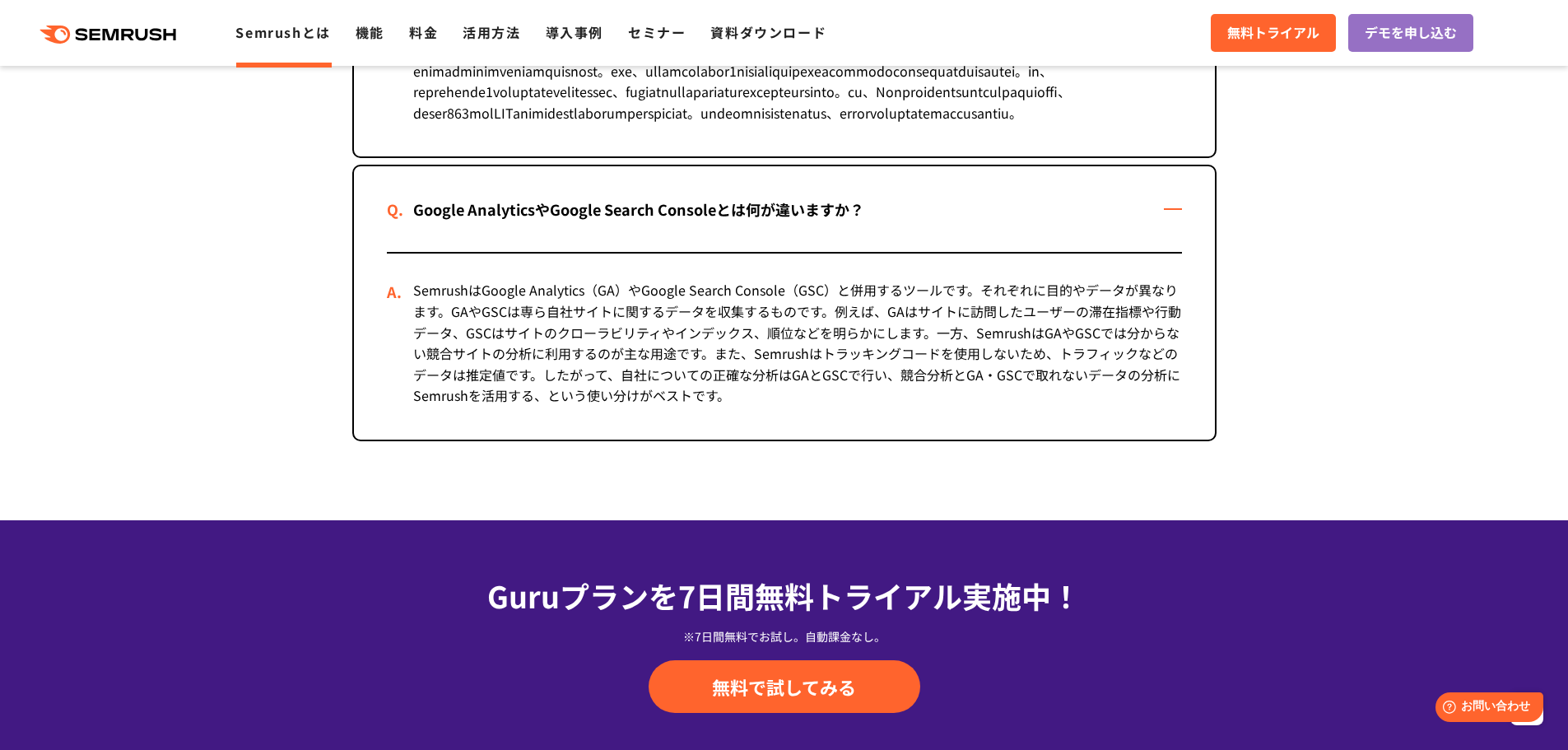
scroll to position [3639, 0]
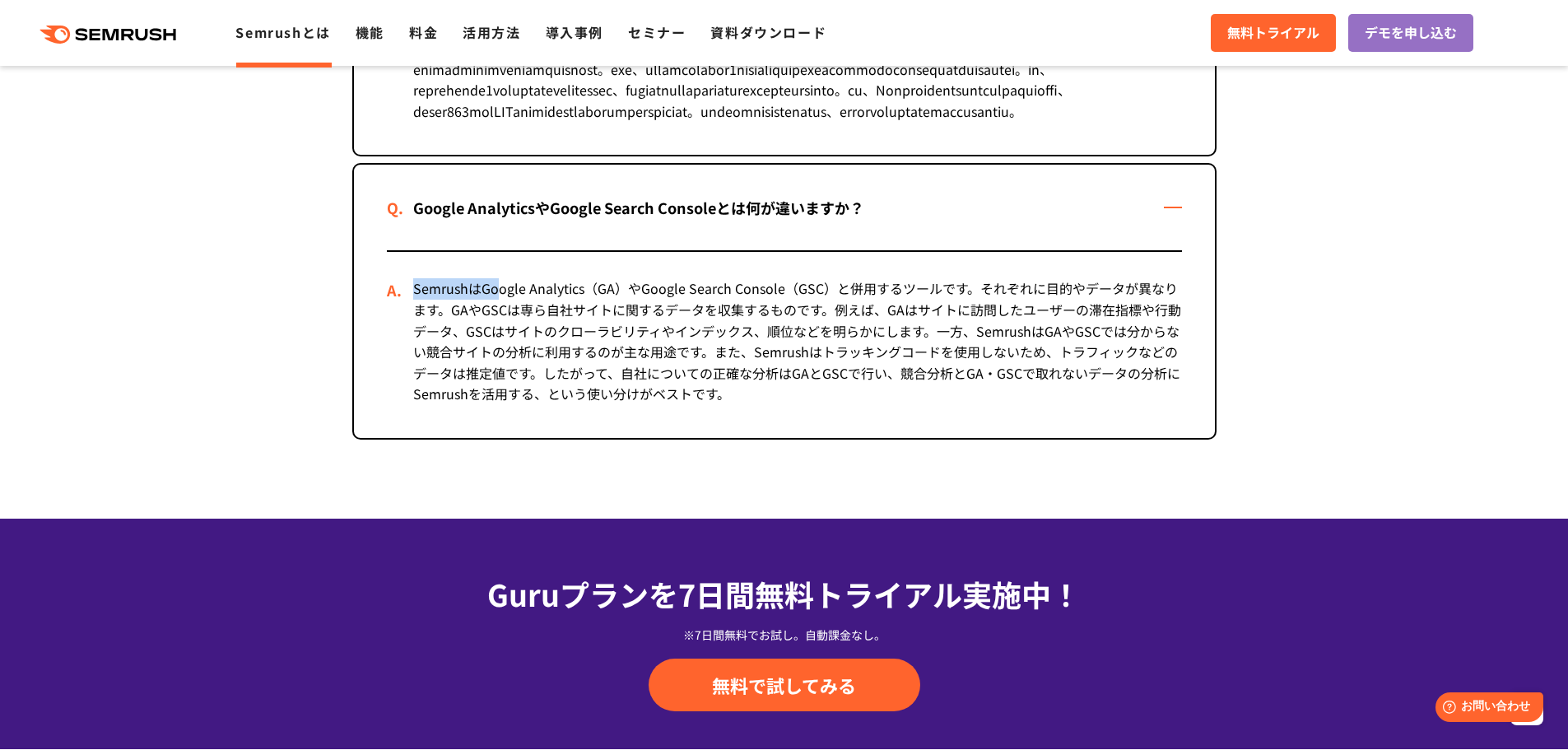
drag, startPoint x: 412, startPoint y: 353, endPoint x: 499, endPoint y: 351, distance: 87.0
click at [499, 351] on div "SemrushはGoogle Analytics（GA）やGoogle Search Console（GSC）と併用するツールです。それぞれに目的やデータが異…" at bounding box center [784, 344] width 795 height 186
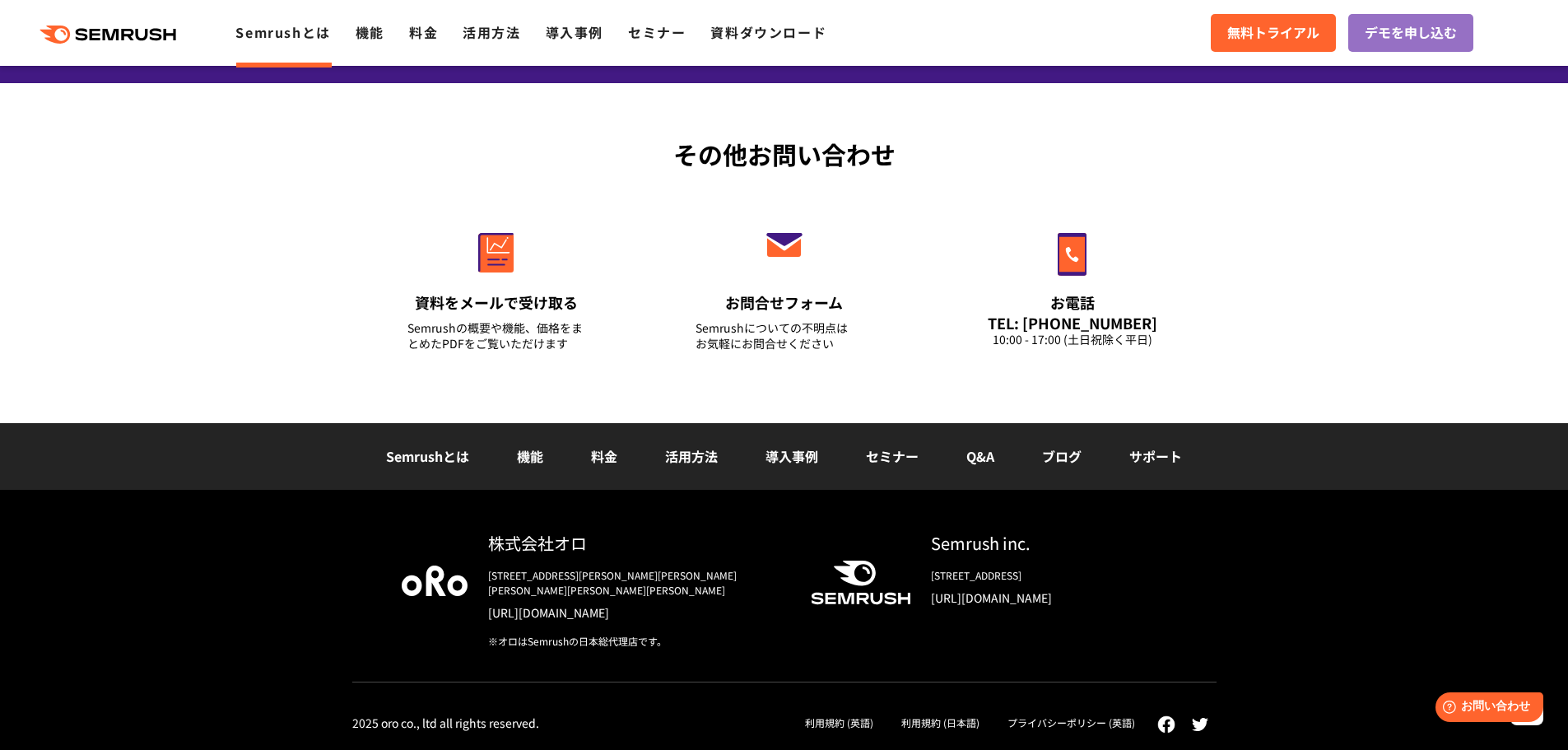
scroll to position [4353, 0]
click at [986, 466] on link "Q&A" at bounding box center [980, 456] width 28 height 20
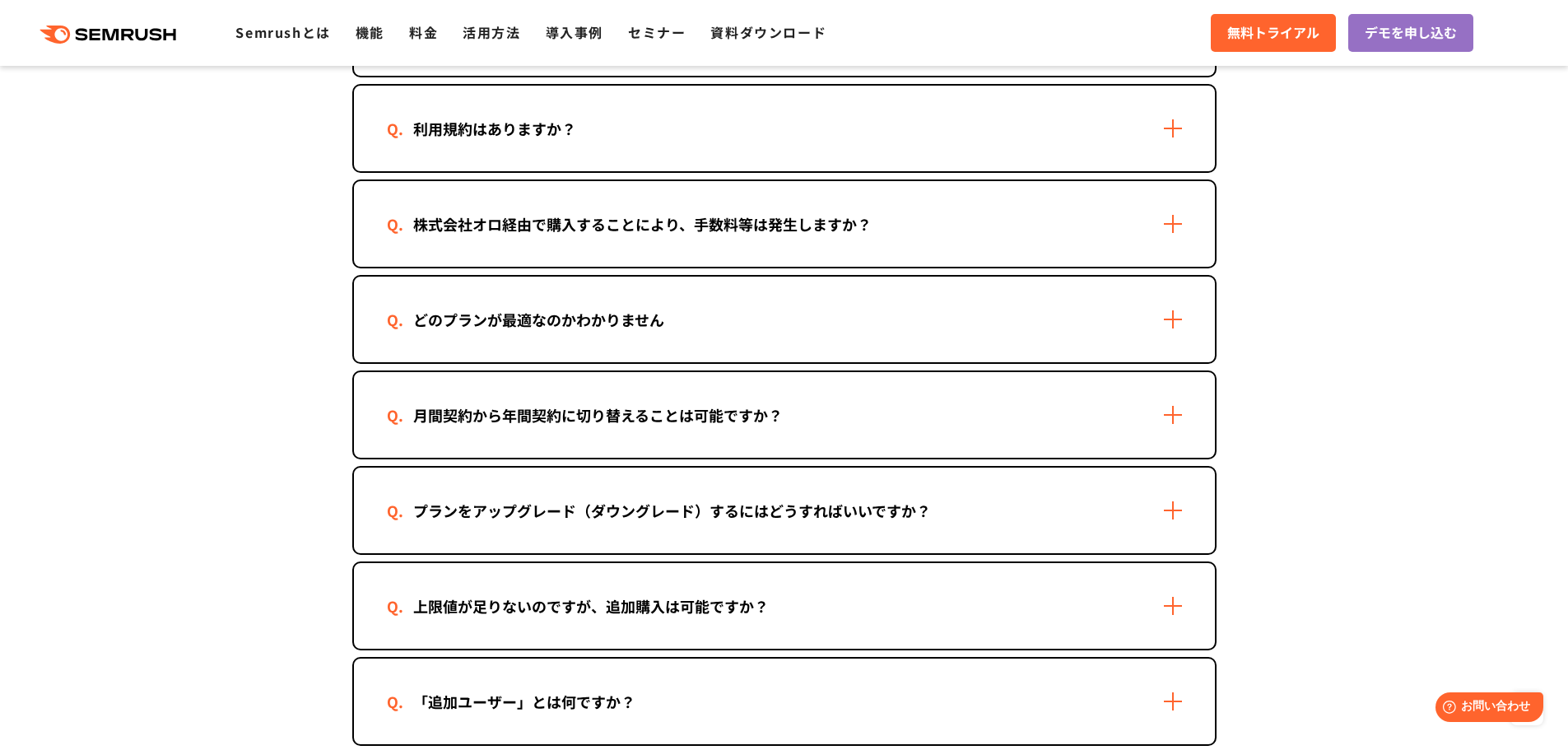
scroll to position [889, 0]
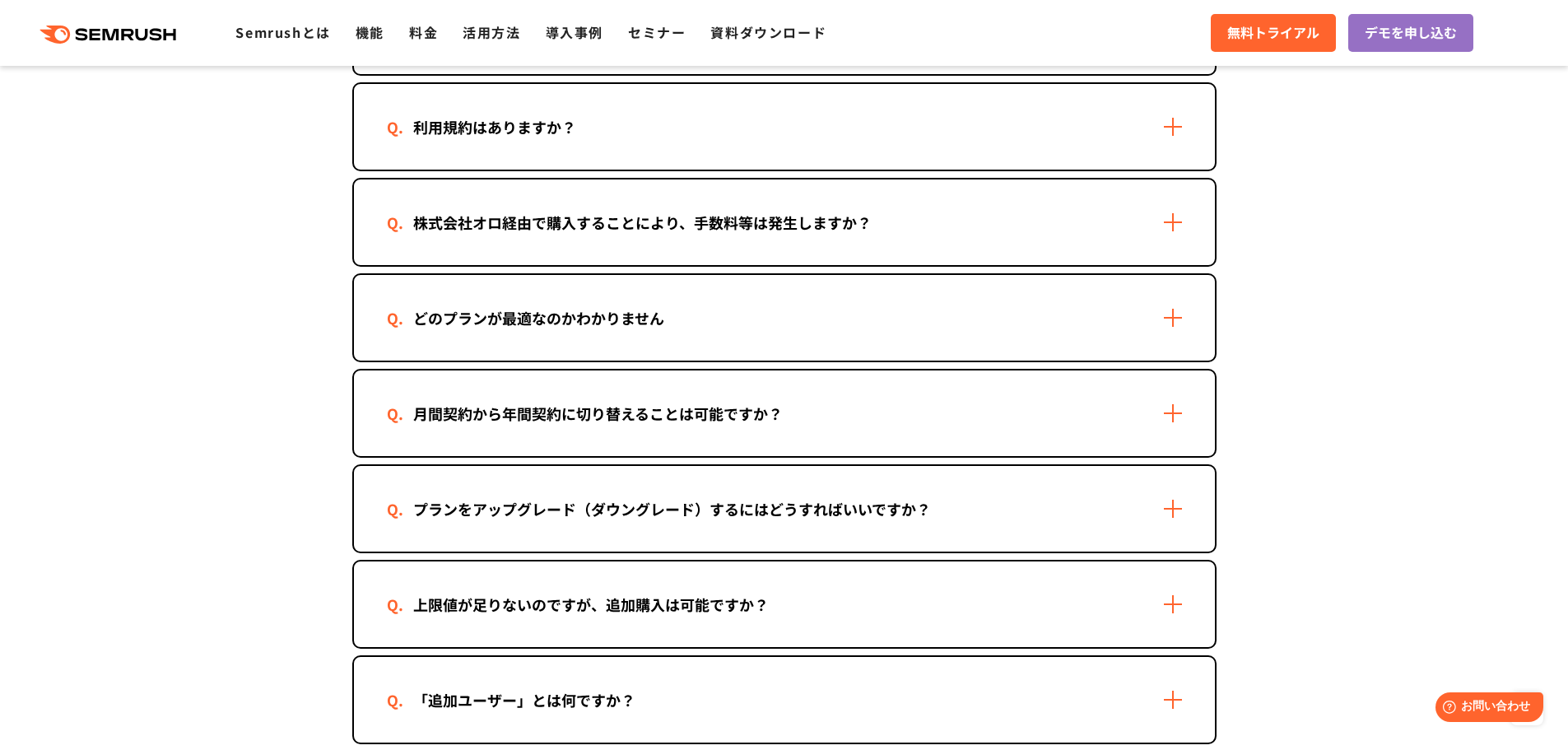
click at [685, 232] on div "株式会社オロ経由で購入することにより、手数料等は発生しますか？" at bounding box center [642, 222] width 512 height 24
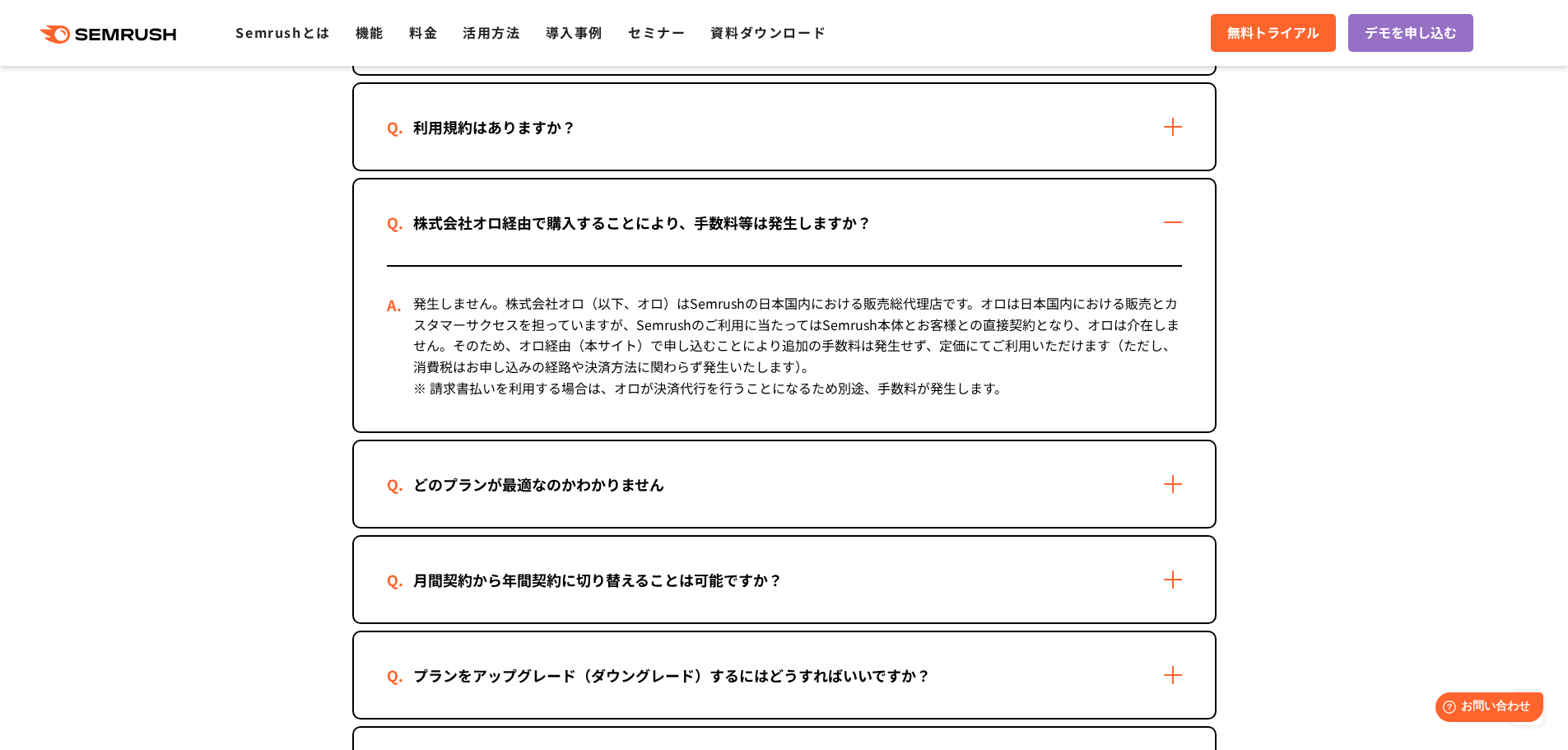
click at [685, 232] on div "株式会社オロ経由で購入することにより、手数料等は発生しますか？" at bounding box center [642, 222] width 512 height 24
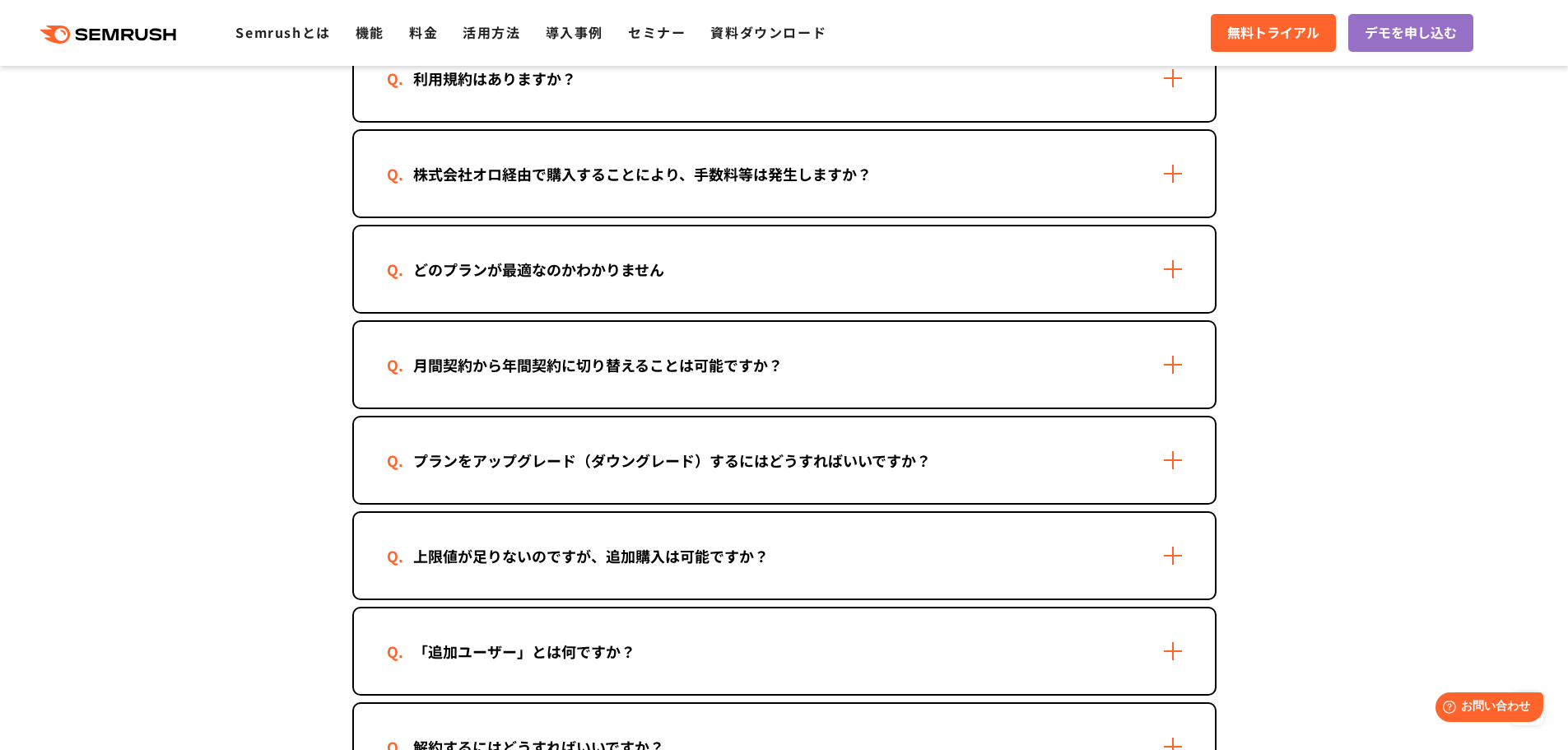
scroll to position [943, 0]
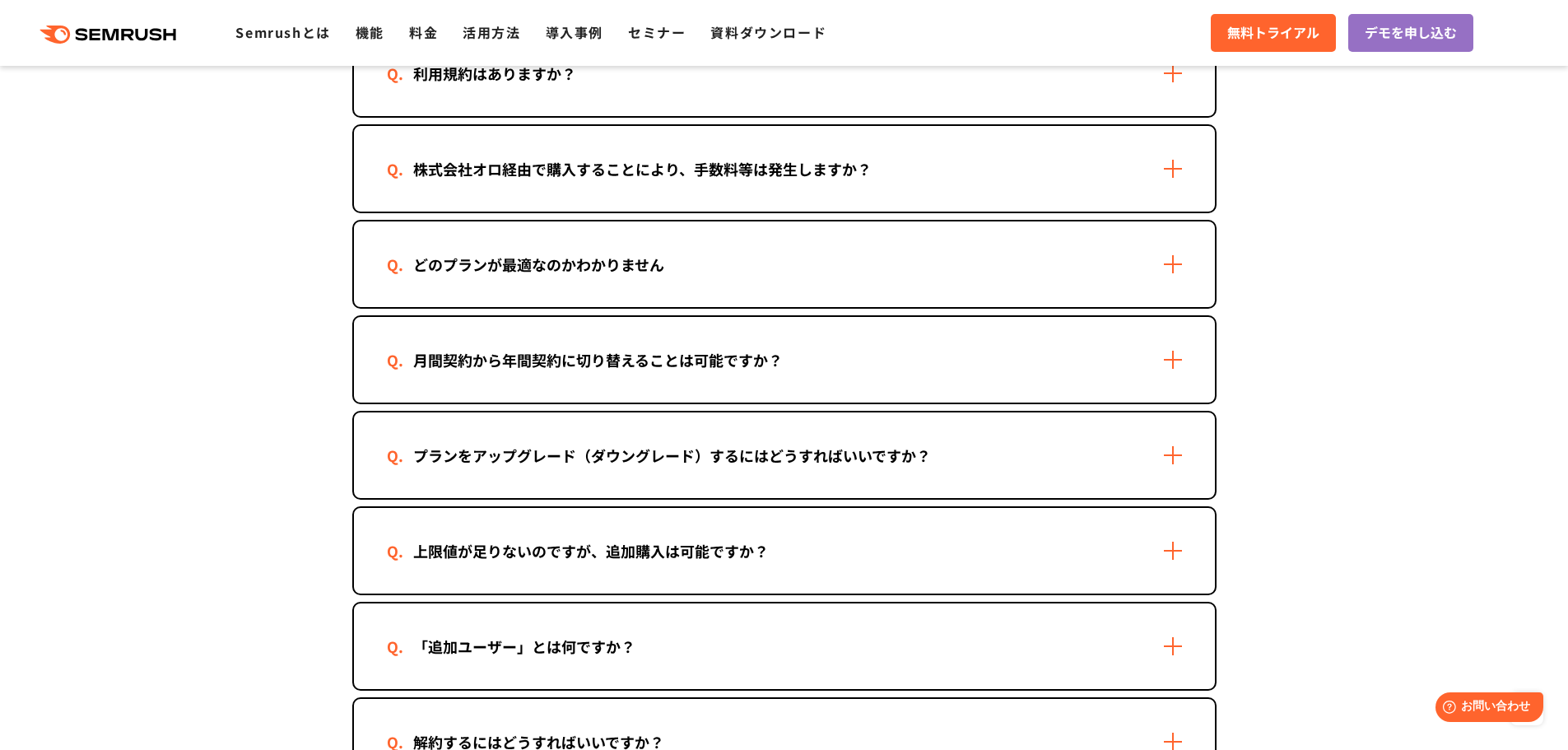
click at [665, 267] on div "どのプランが最適なのかわかりません" at bounding box center [538, 264] width 304 height 24
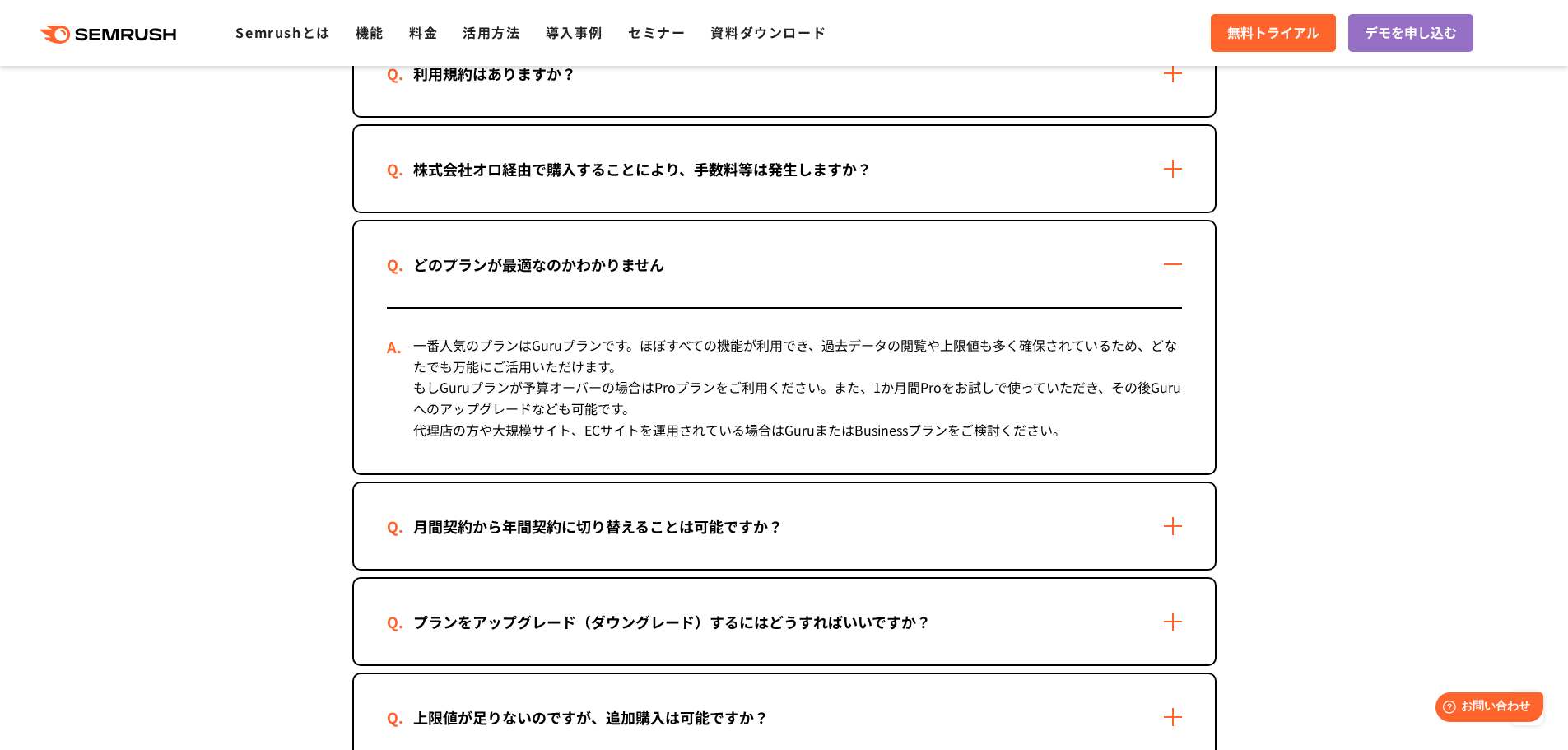
click at [665, 267] on div "どのプランが最適なのかわかりません" at bounding box center [538, 264] width 304 height 24
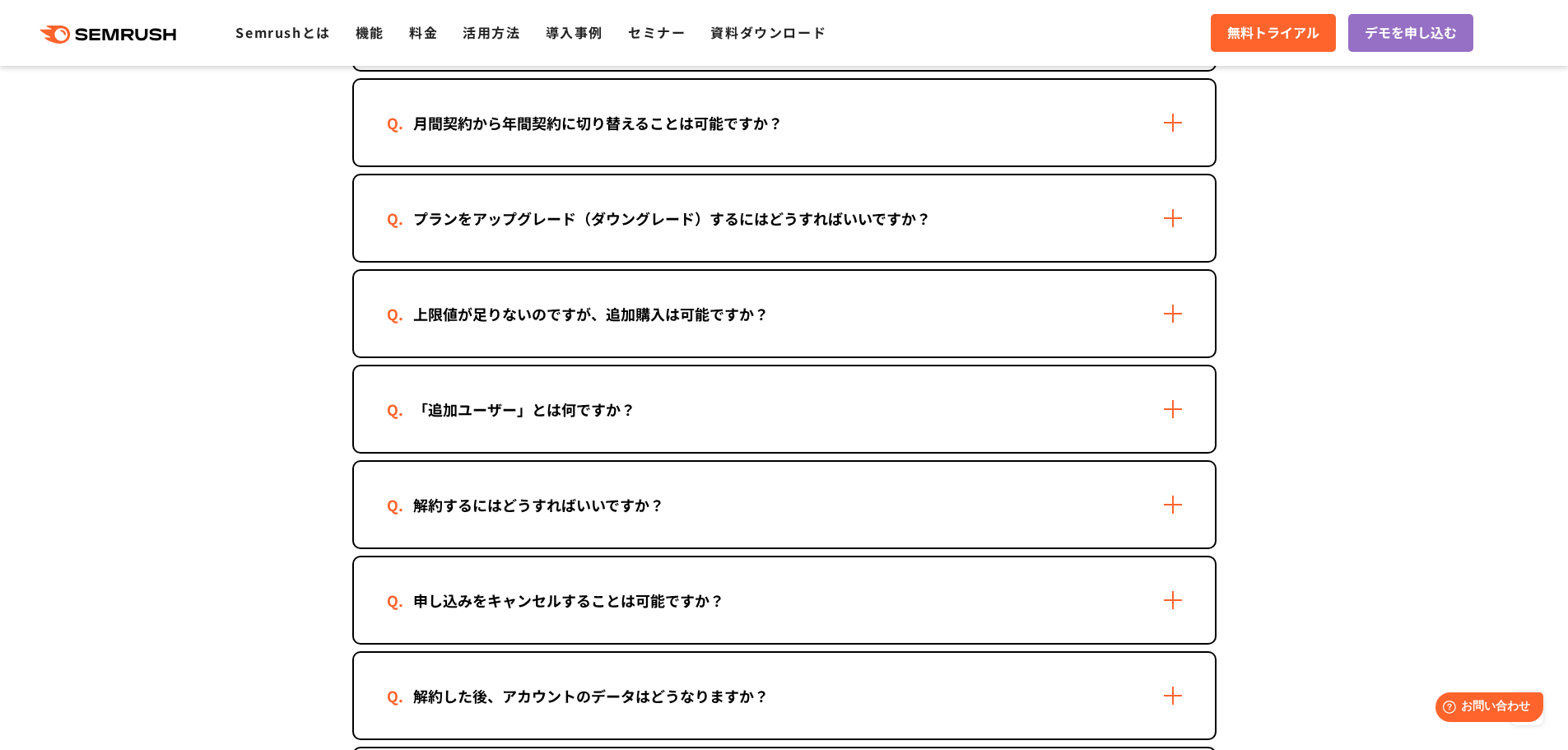
scroll to position [1185, 0]
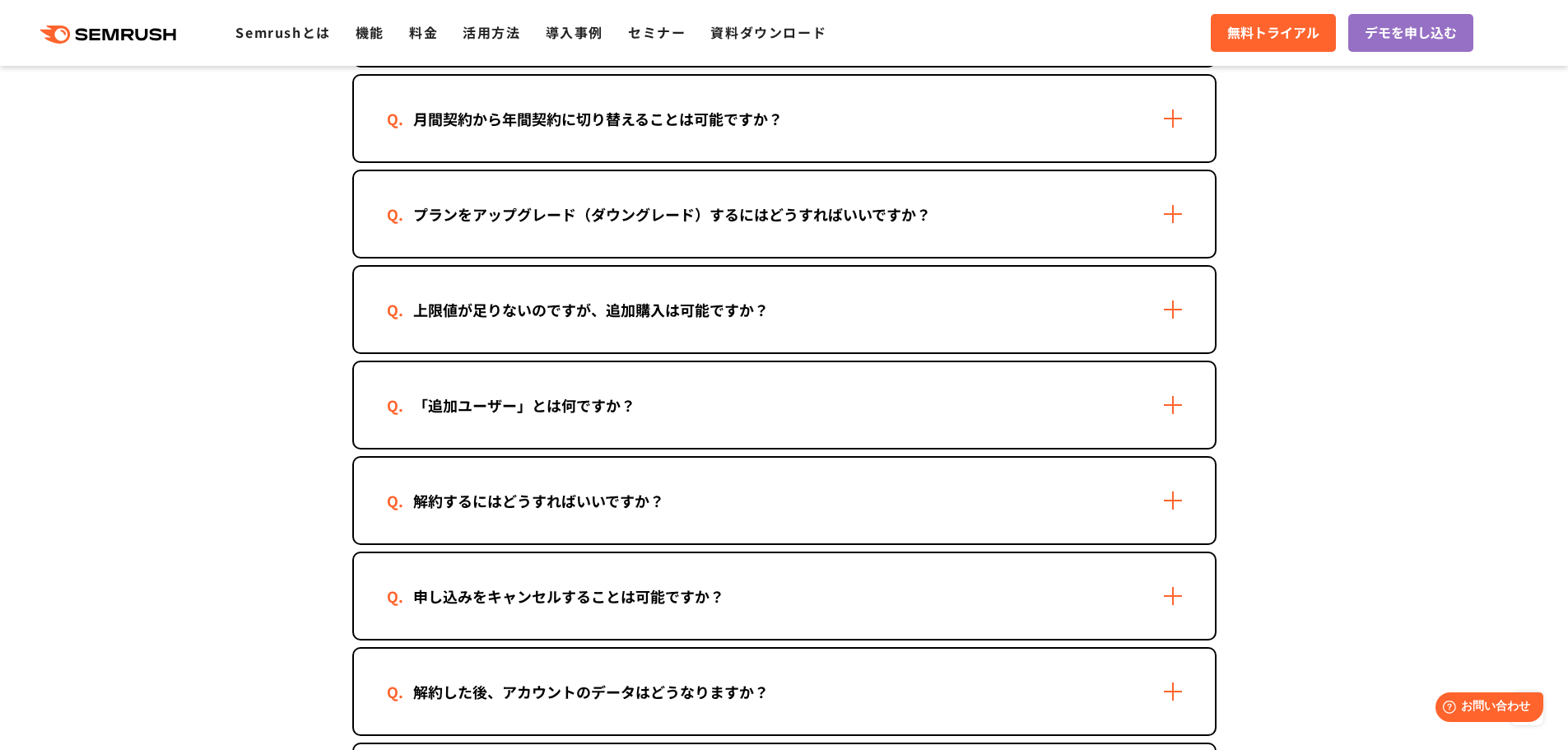
click at [657, 397] on div "「追加ユーザー」とは何ですか？" at bounding box center [524, 405] width 275 height 24
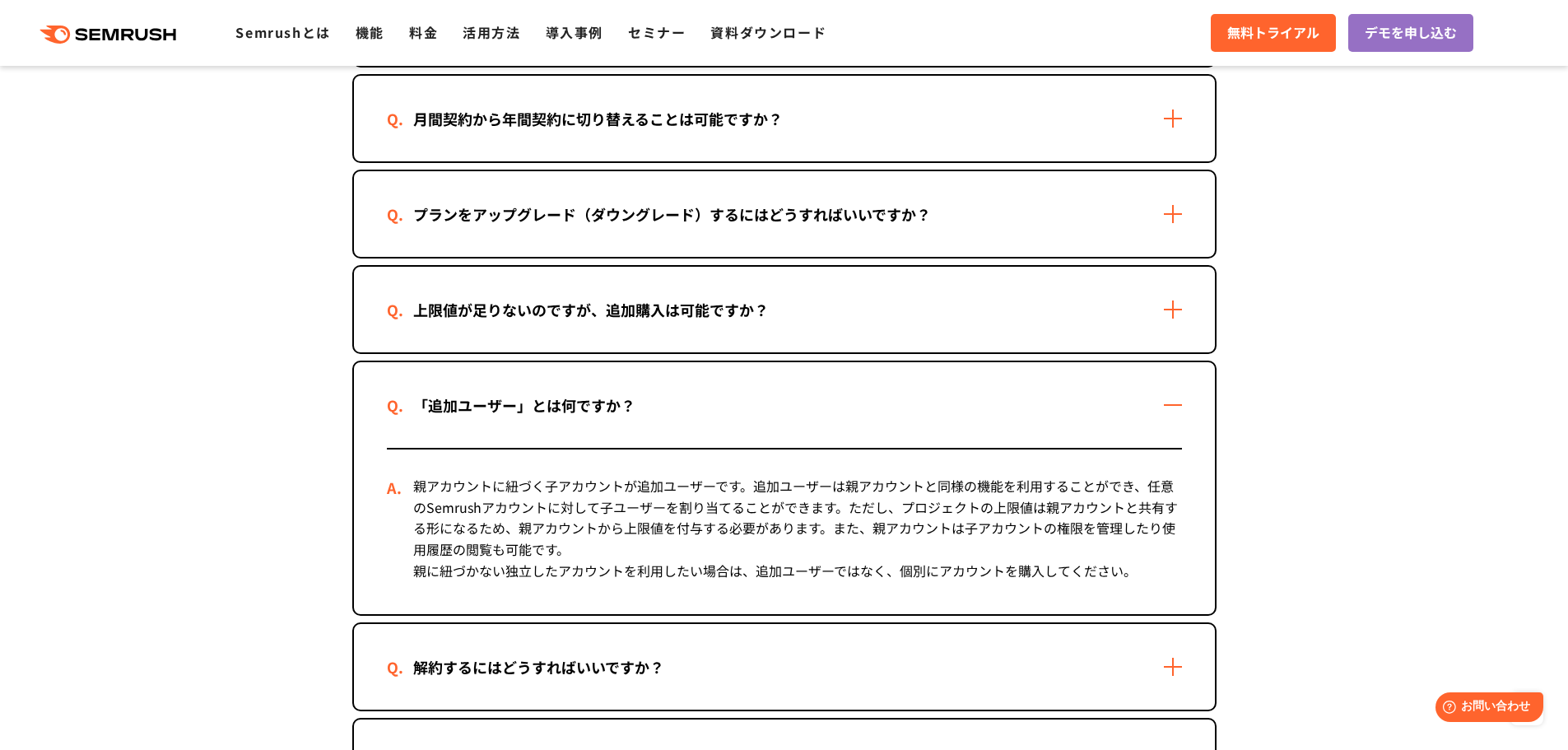
click at [689, 324] on div "上限値が足りないのですが、追加購入は可能ですか？" at bounding box center [785, 310] width 861 height 86
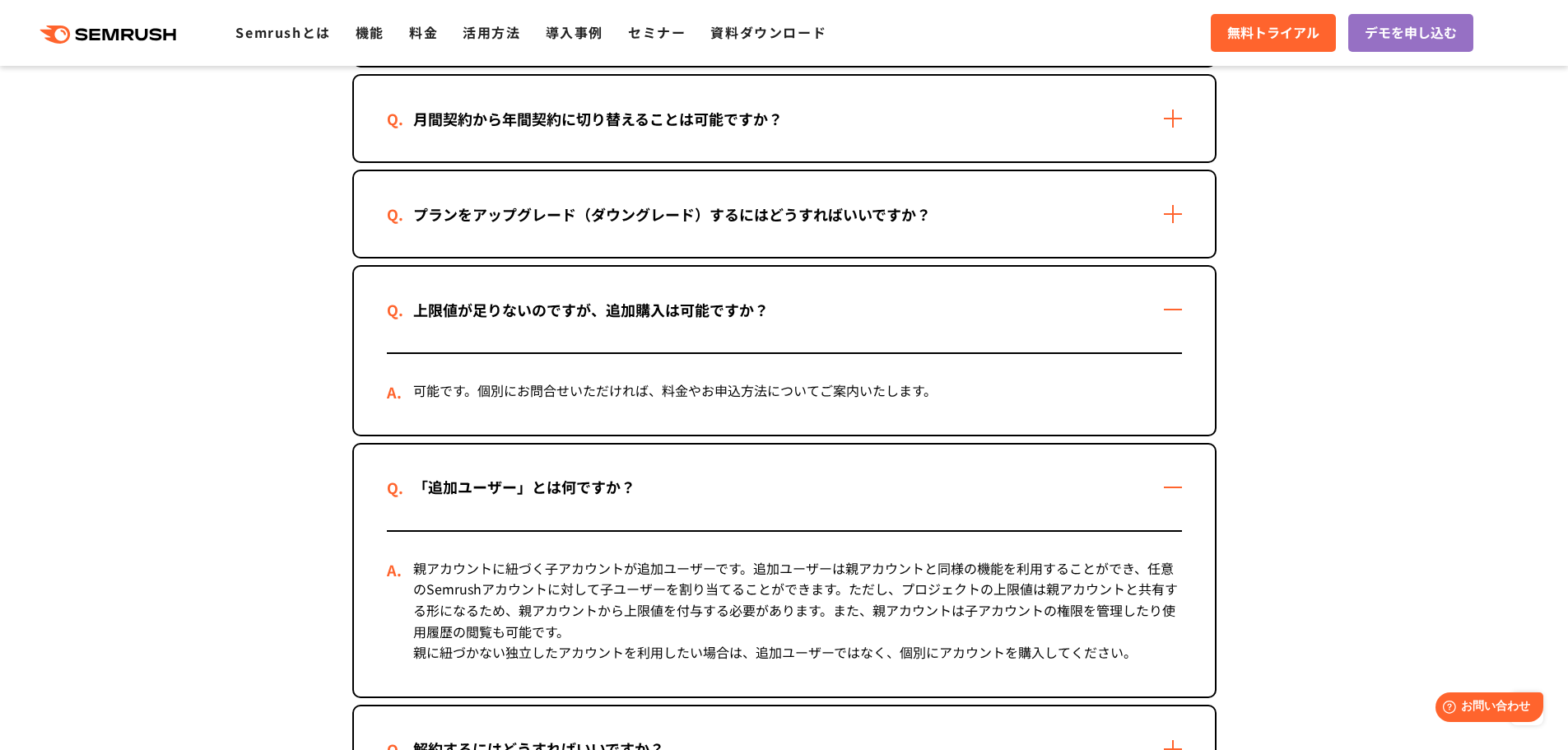
click at [767, 221] on div "プランをアップグレード（ダウングレード）するにはどうすればいいですか？" at bounding box center [672, 214] width 571 height 24
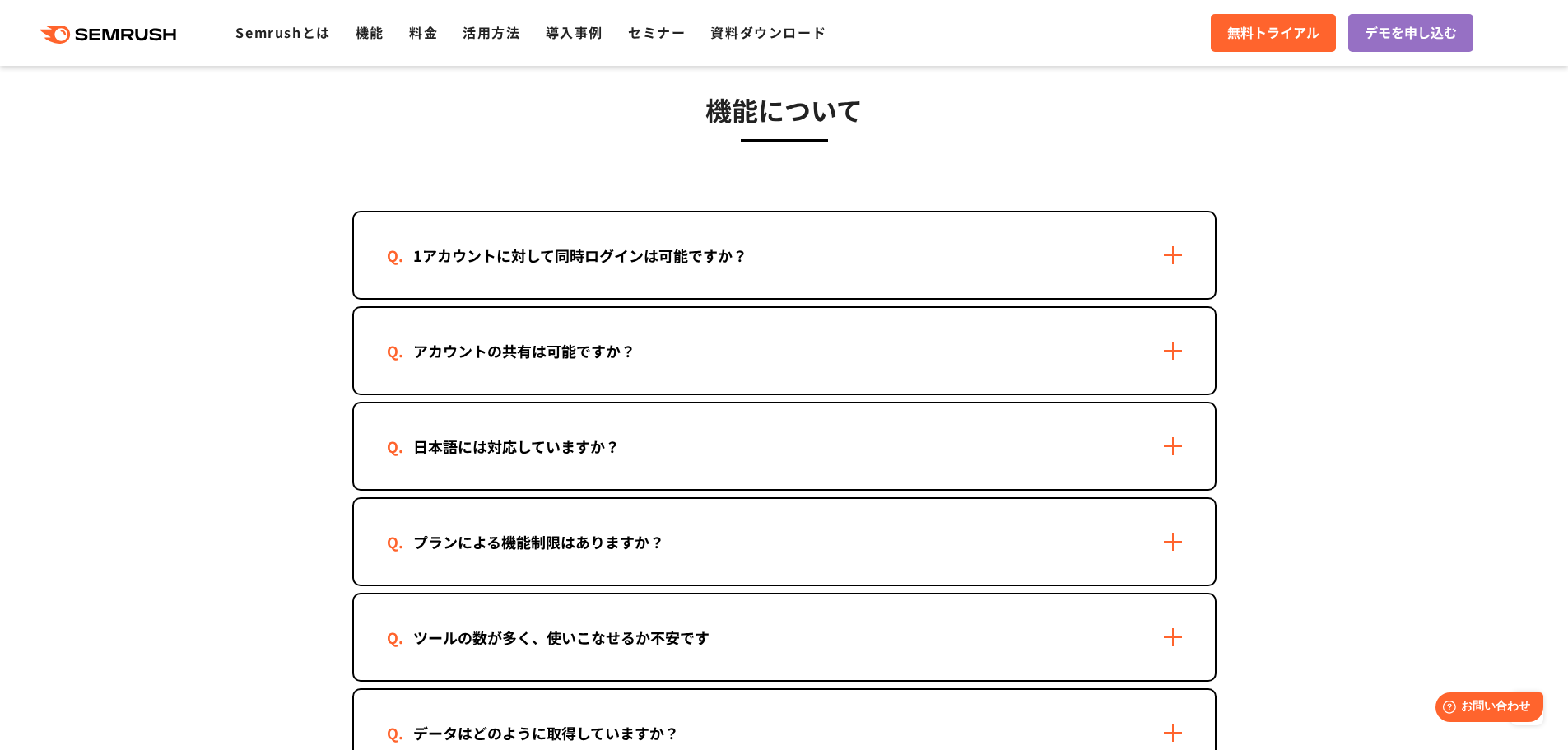
scroll to position [2592, 0]
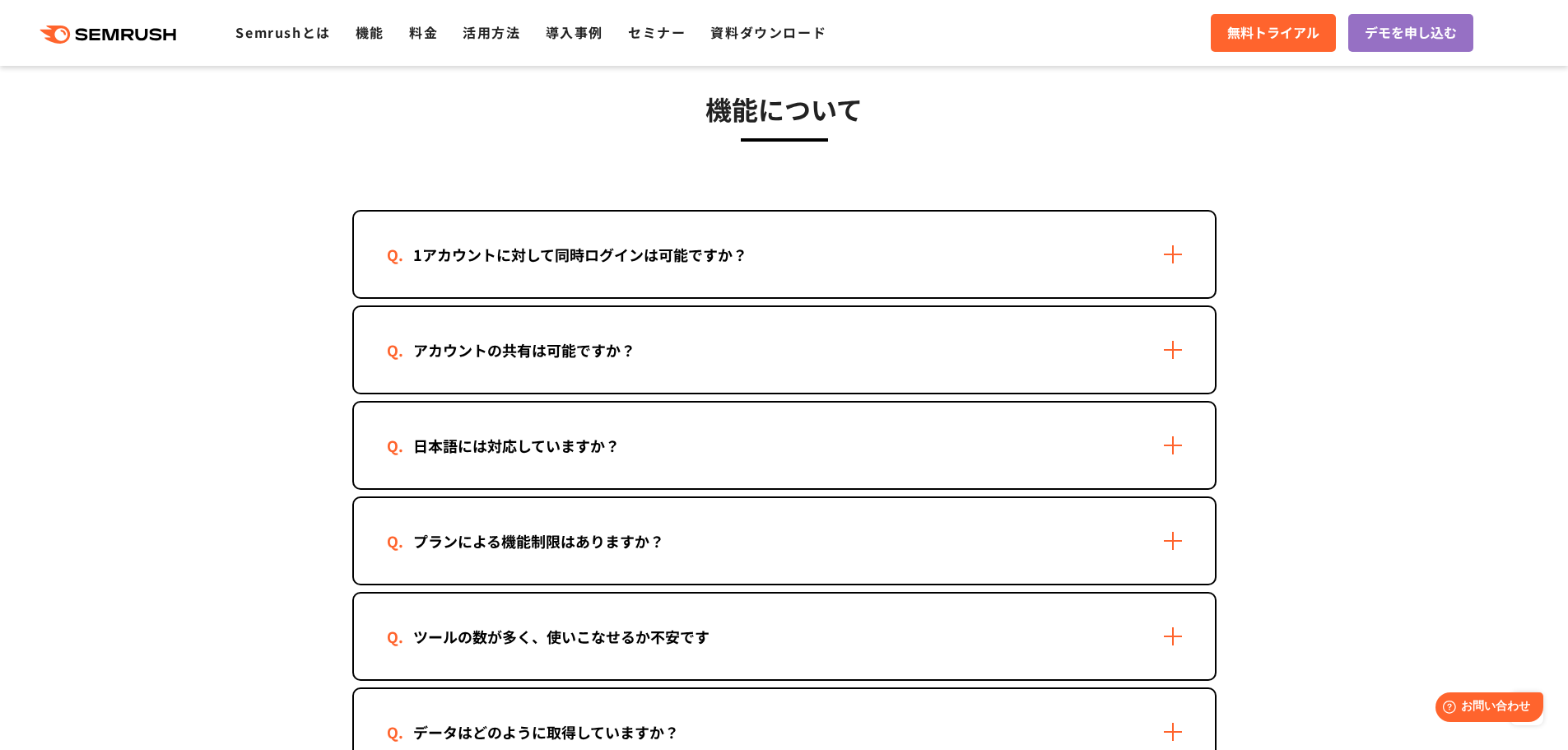
click at [749, 236] on div "1アカウントに対して同時ログインは可能ですか？" at bounding box center [785, 254] width 861 height 86
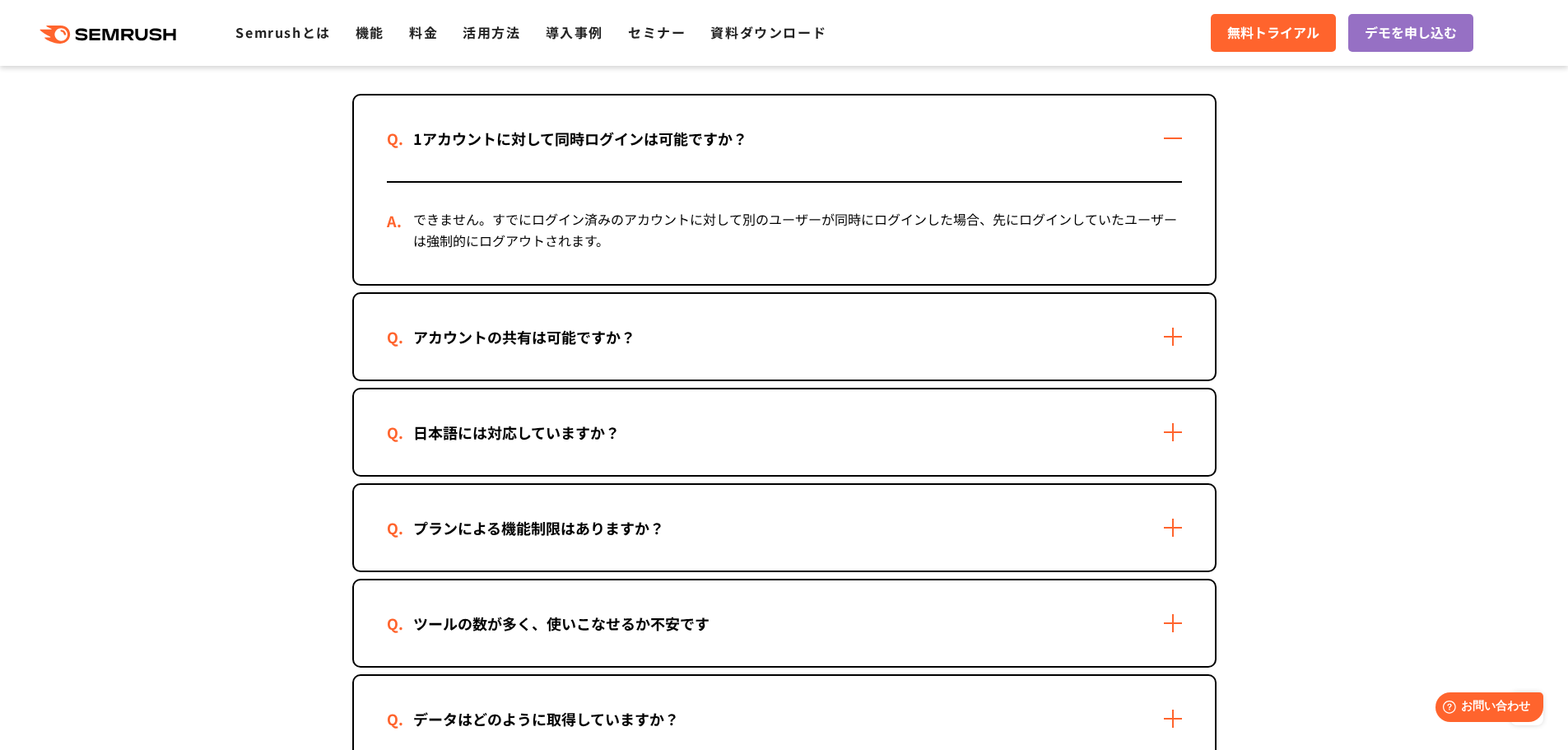
scroll to position [2732, 0]
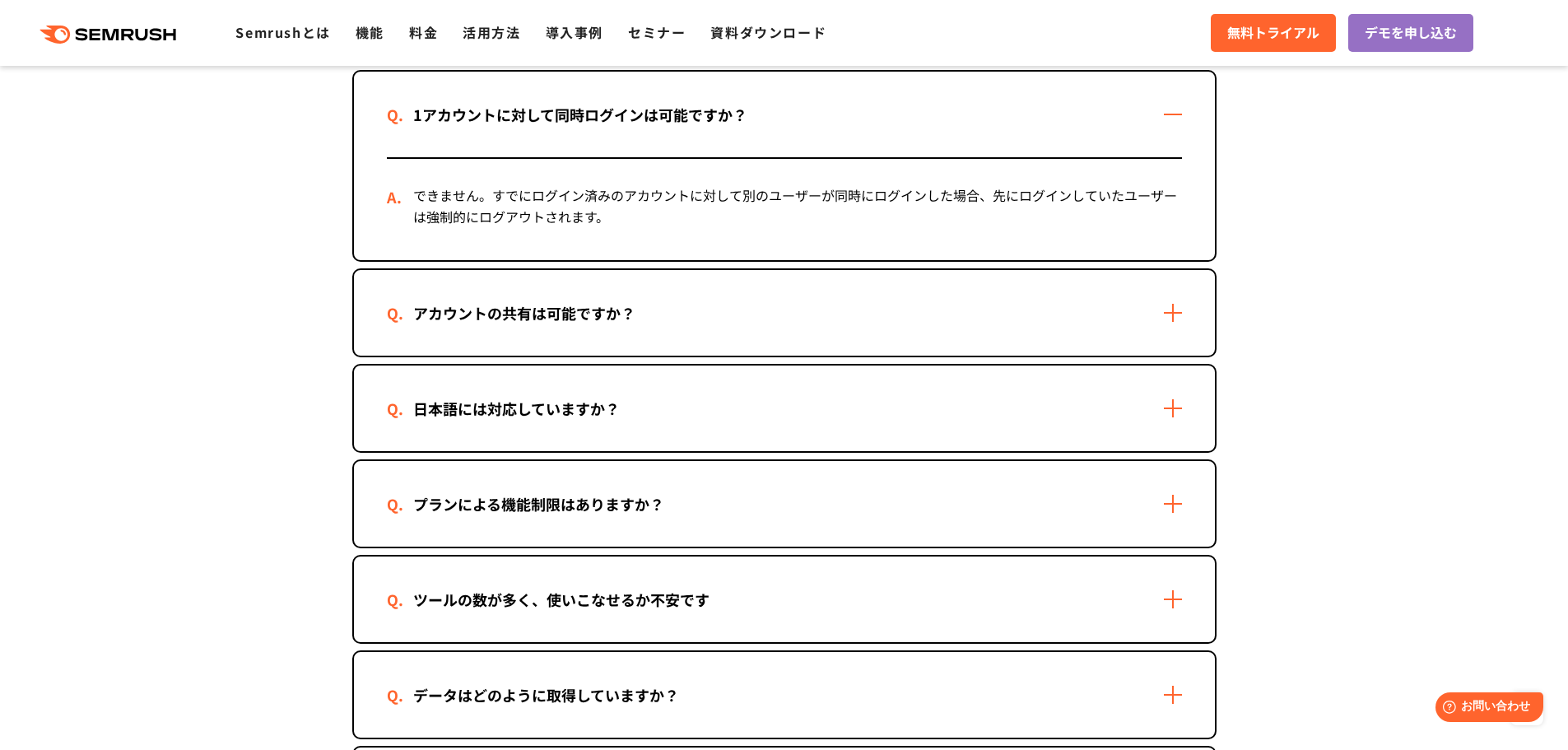
click at [677, 318] on div "アカウントの共有は可能ですか？" at bounding box center [785, 313] width 861 height 86
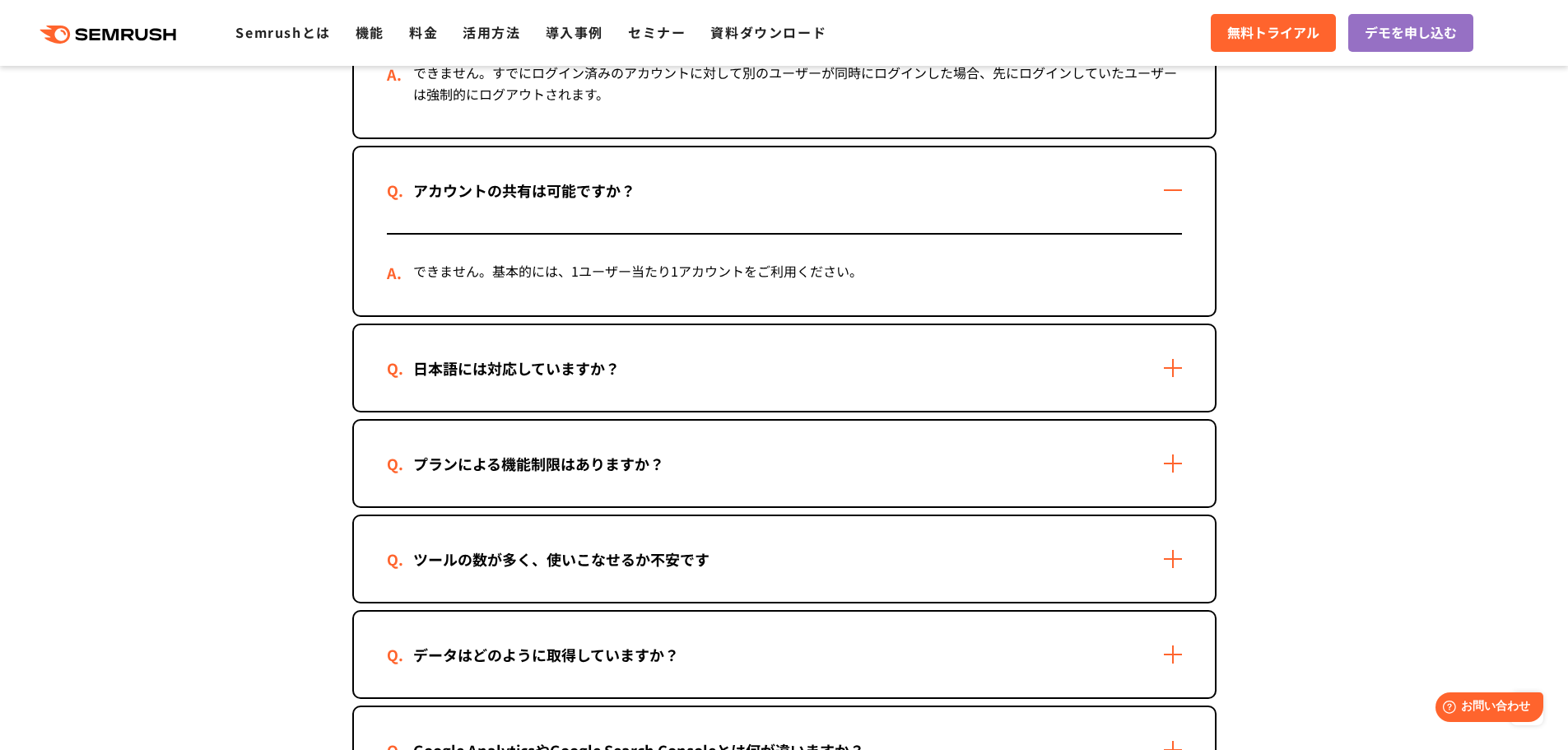
scroll to position [2891, 0]
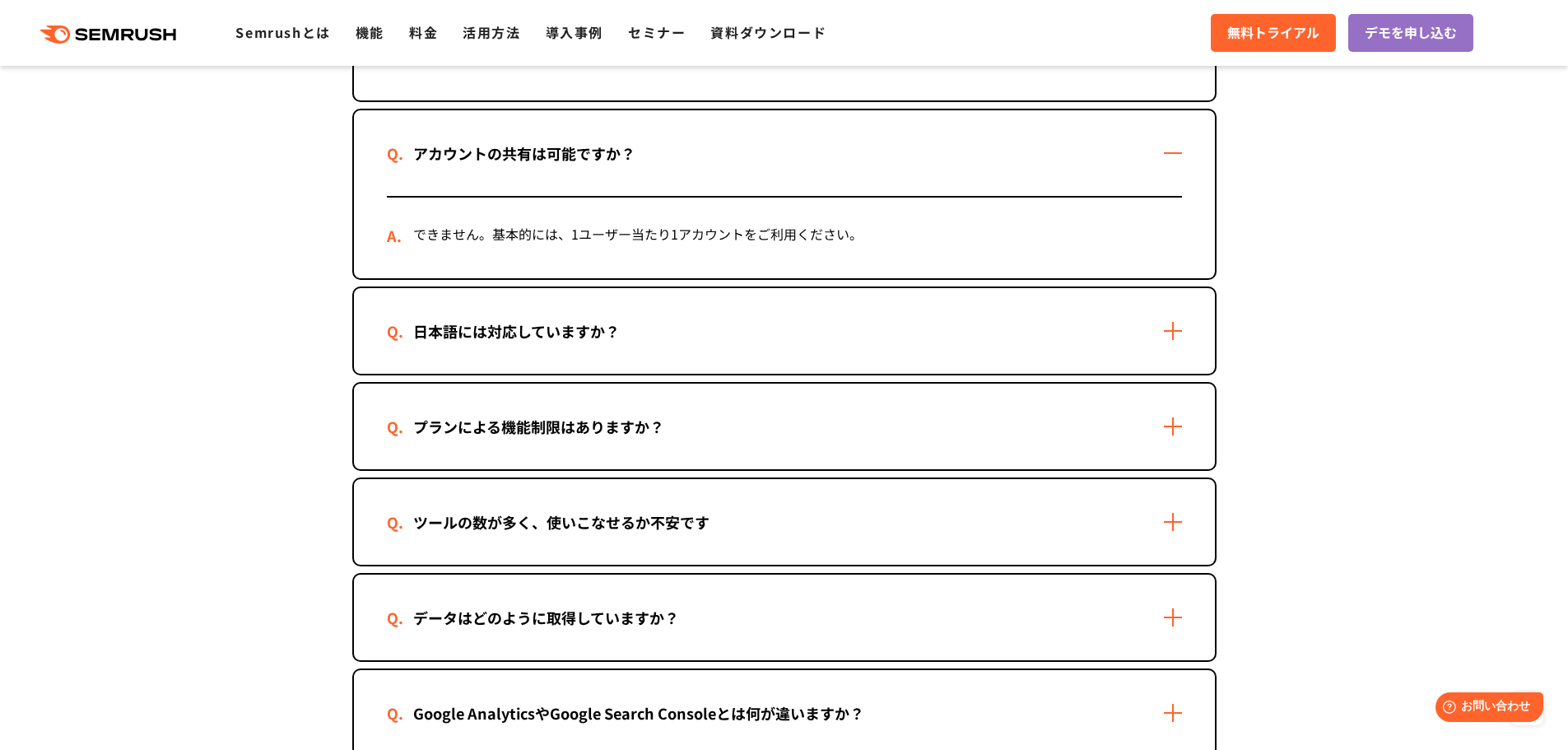
click at [660, 361] on div "日本語には対応していますか？" at bounding box center [785, 331] width 861 height 86
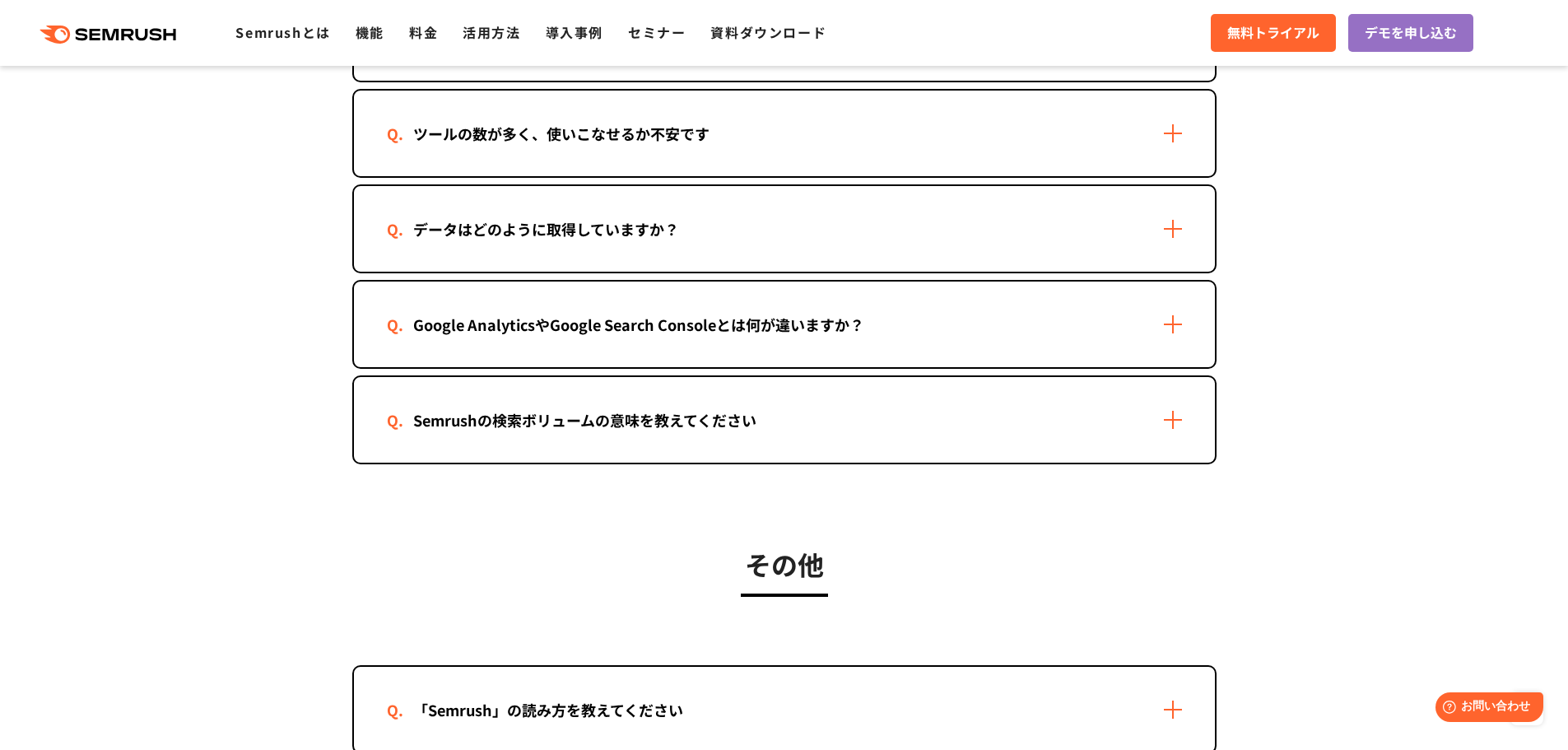
scroll to position [3392, 0]
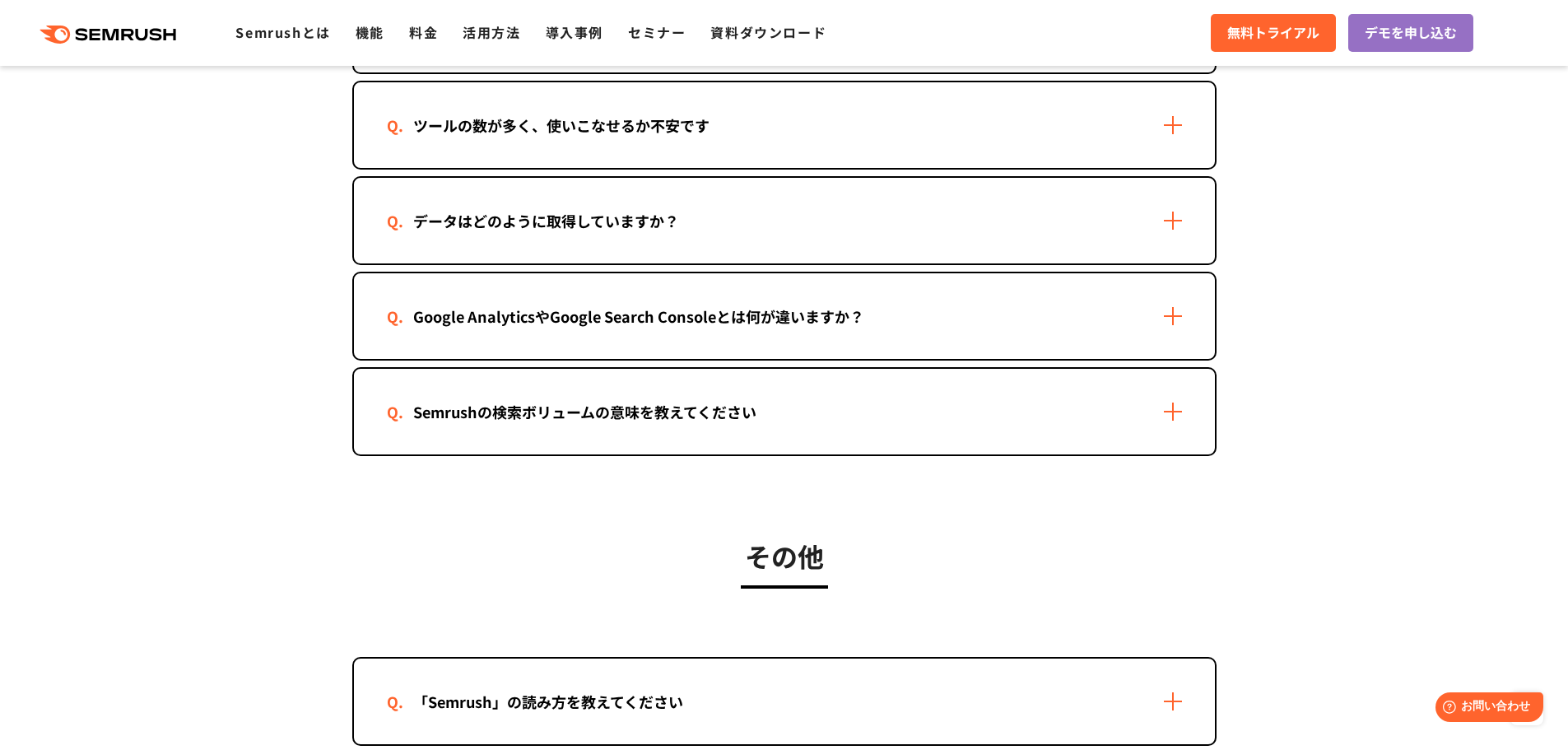
click at [752, 425] on div "Semrushの検索ボリュームの意味を教えてください" at bounding box center [785, 412] width 861 height 86
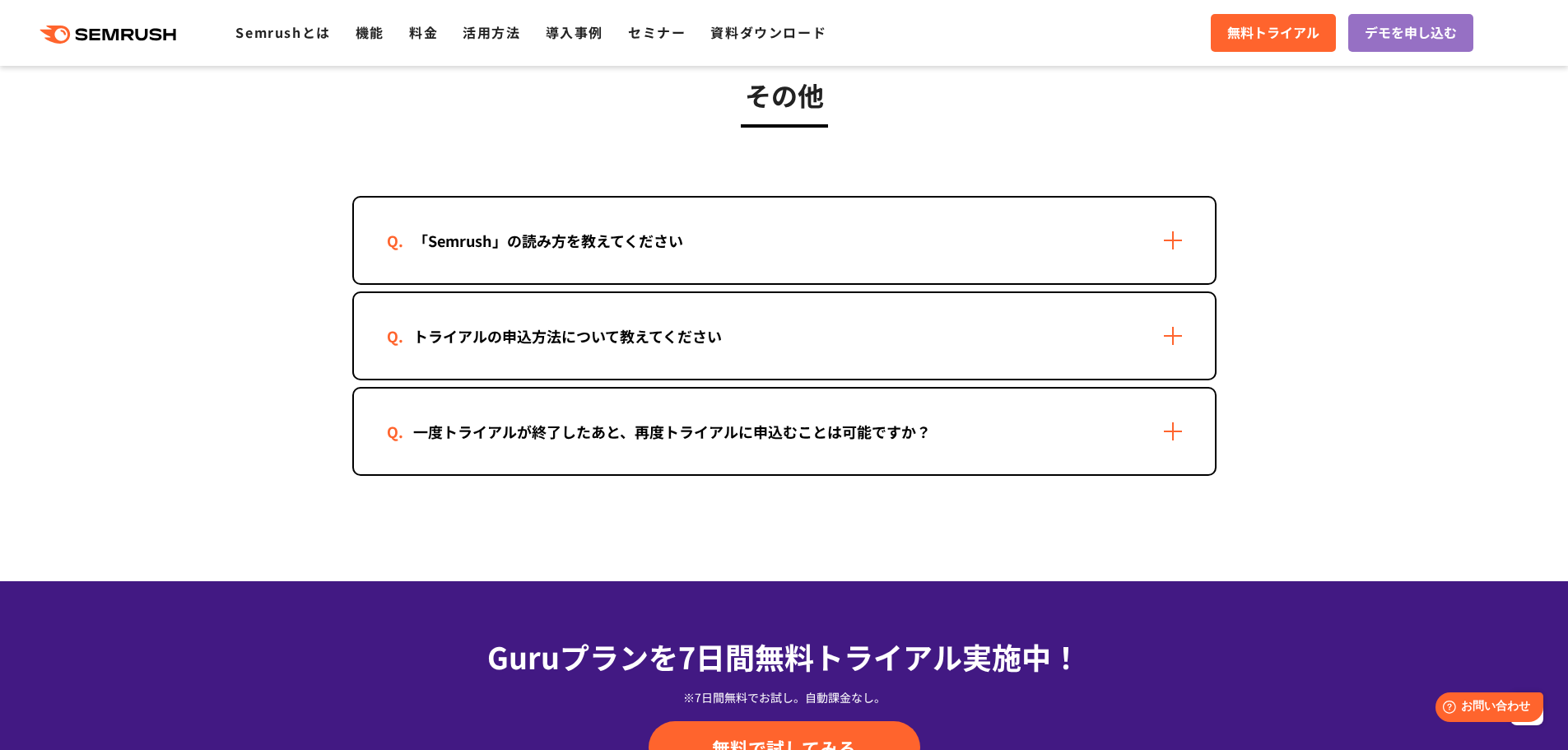
scroll to position [4055, 0]
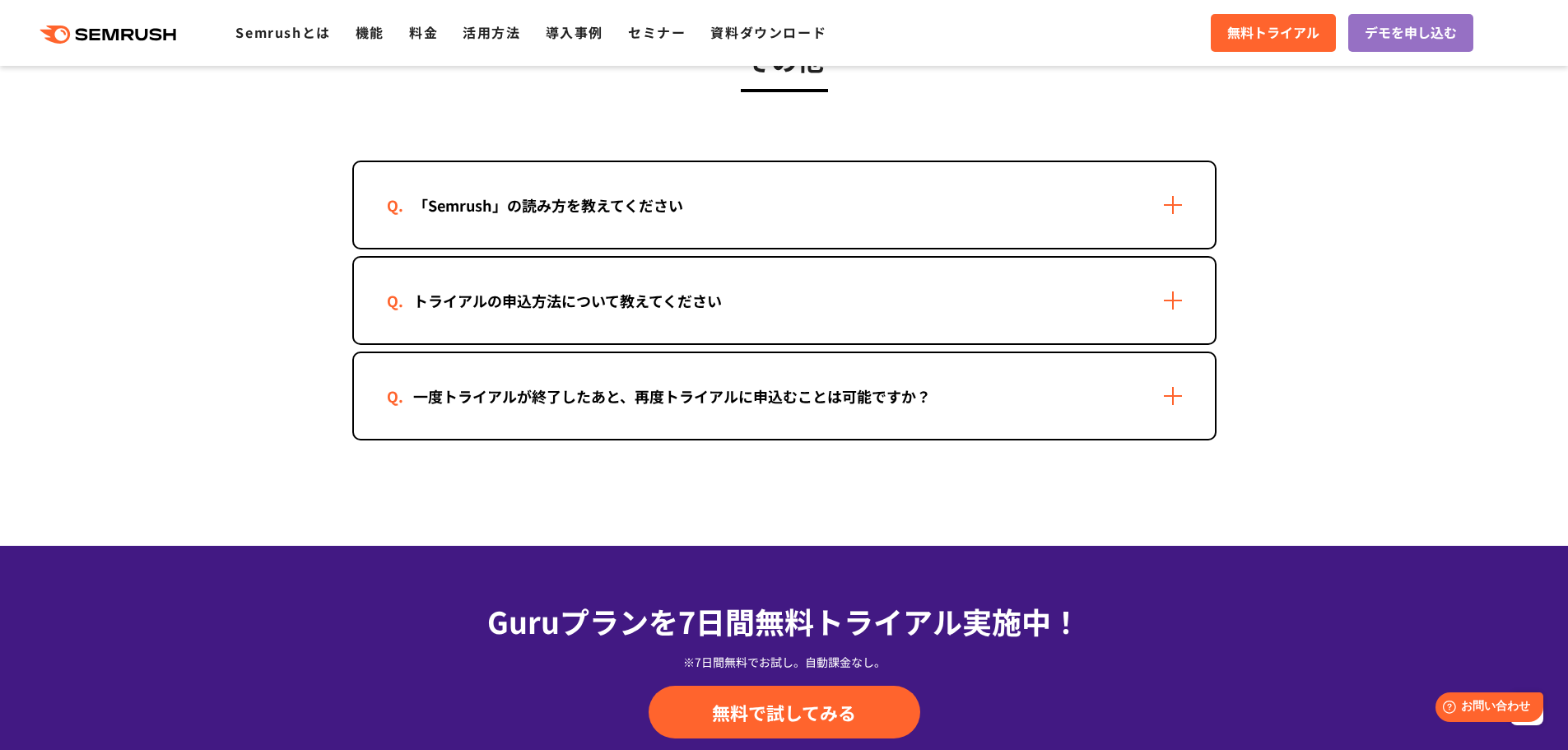
click at [783, 214] on div "「Semrush」の読み方を教えてください" at bounding box center [785, 205] width 861 height 86
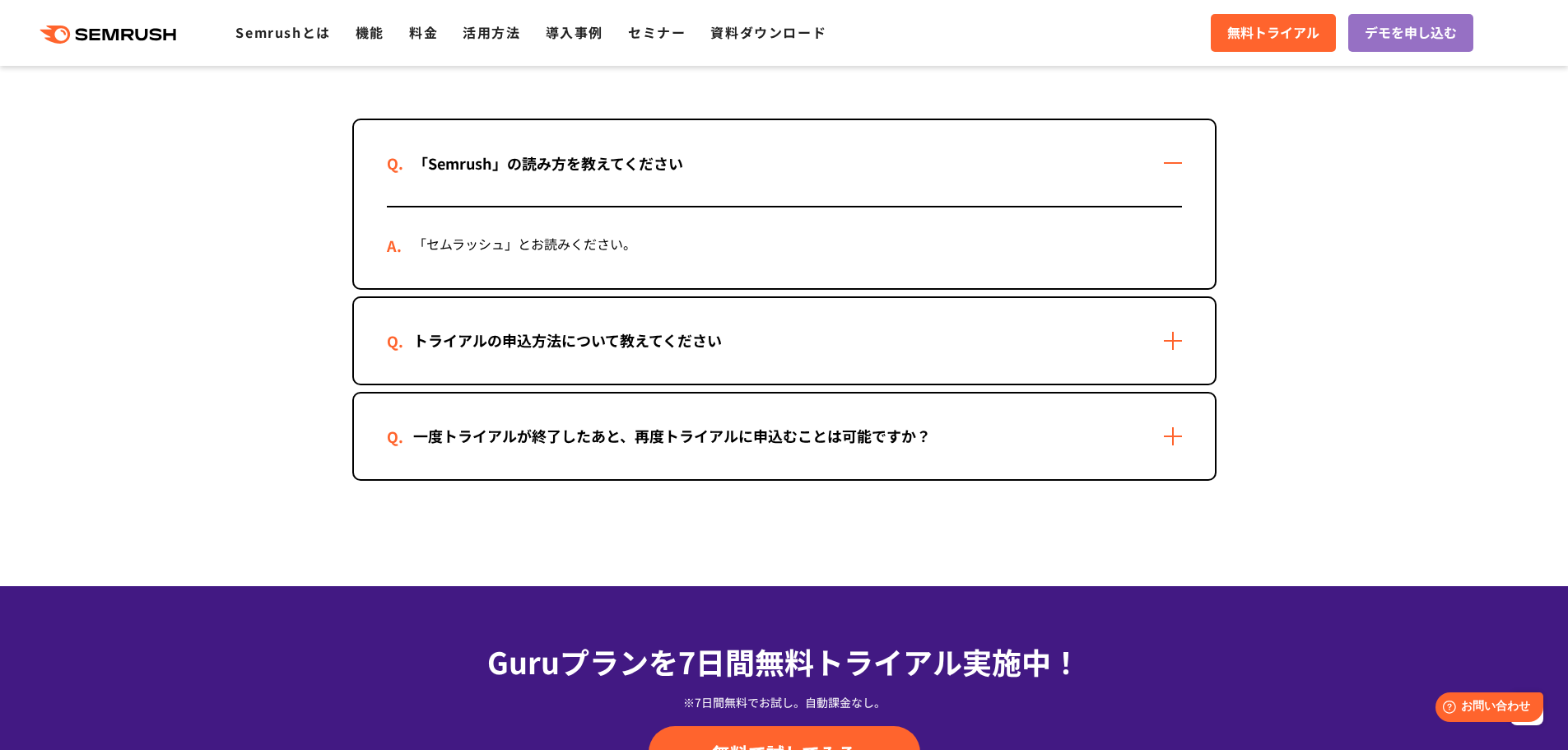
scroll to position [4101, 0]
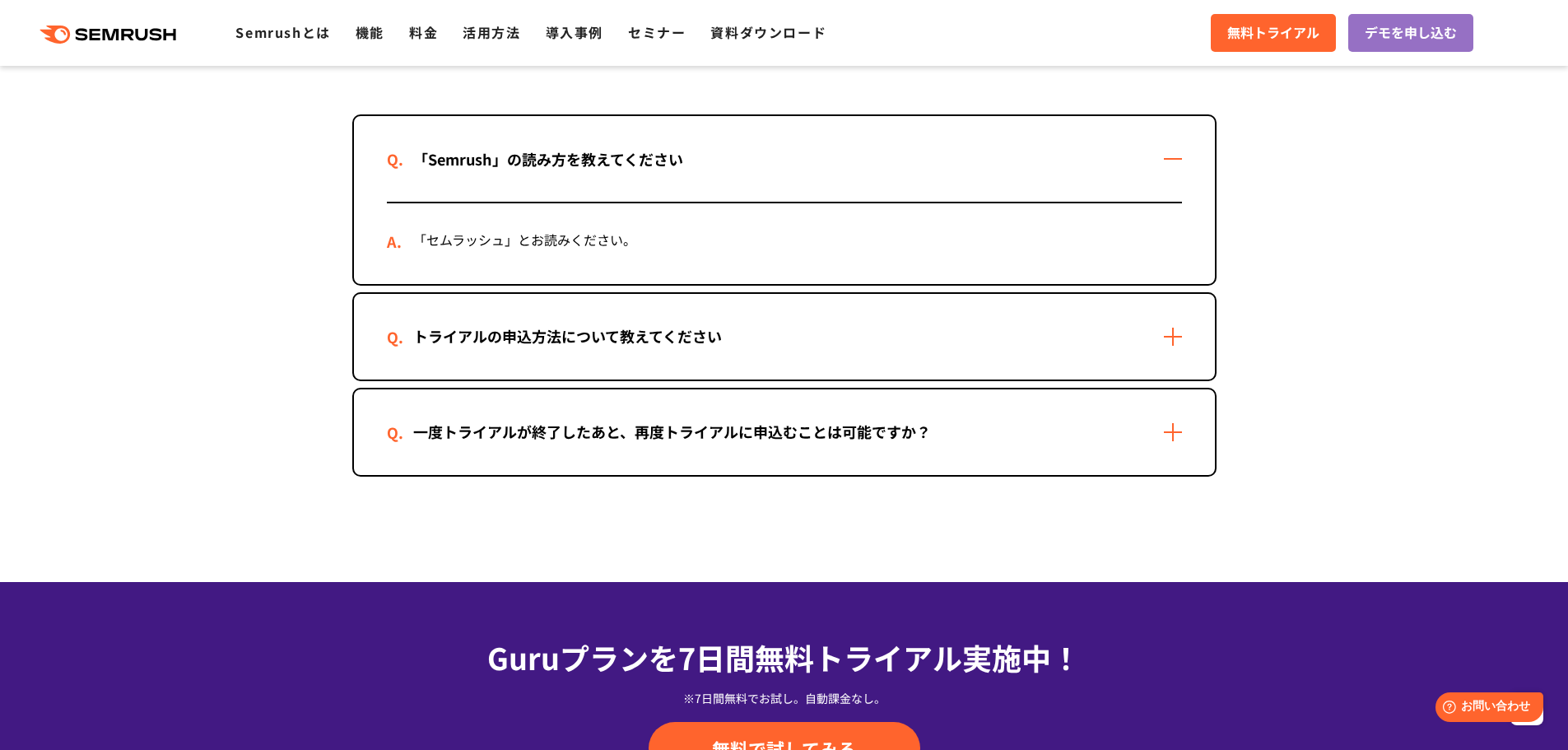
click at [136, 29] on icon ".cls {fill: #FF642D;}" at bounding box center [109, 34] width 186 height 18
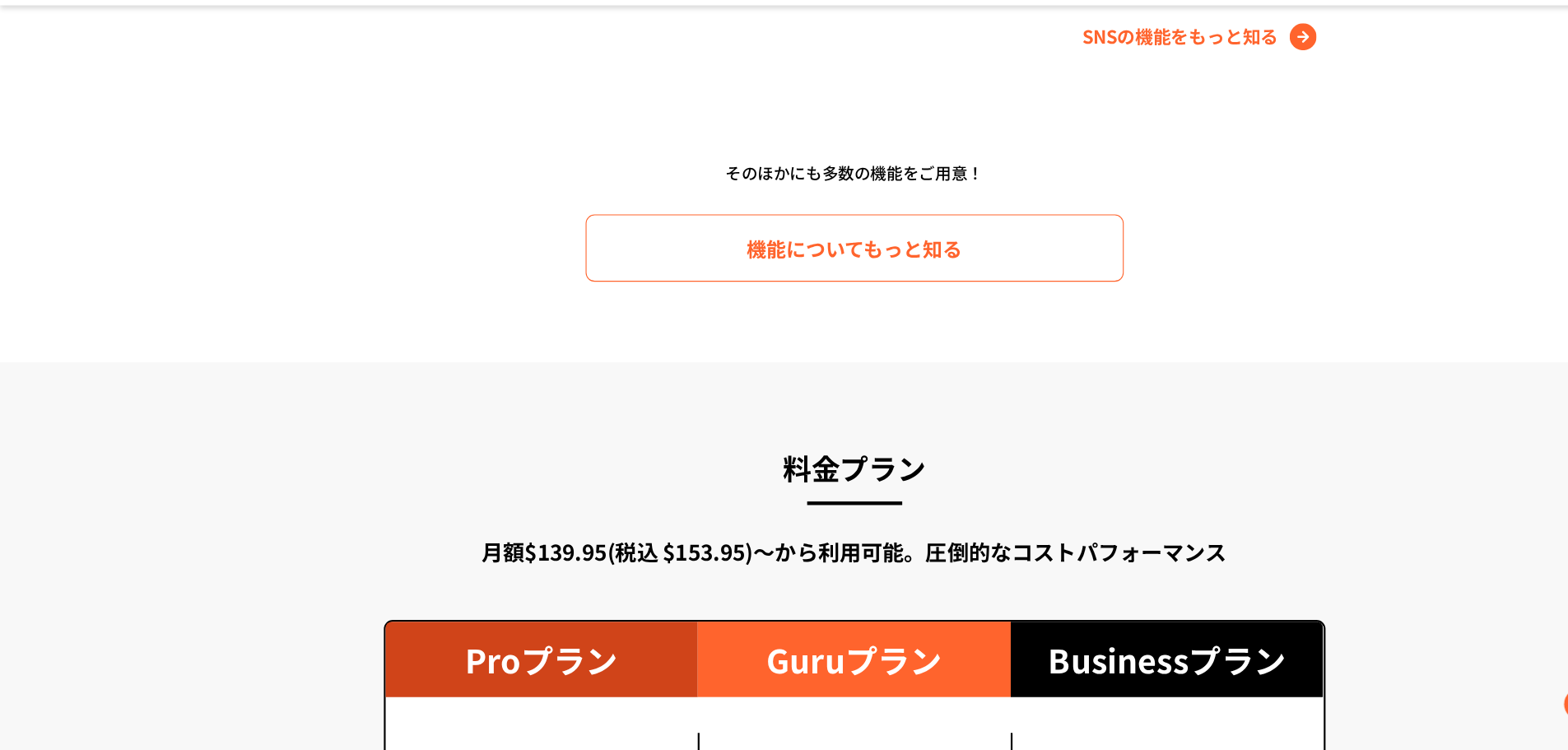
scroll to position [2527, 0]
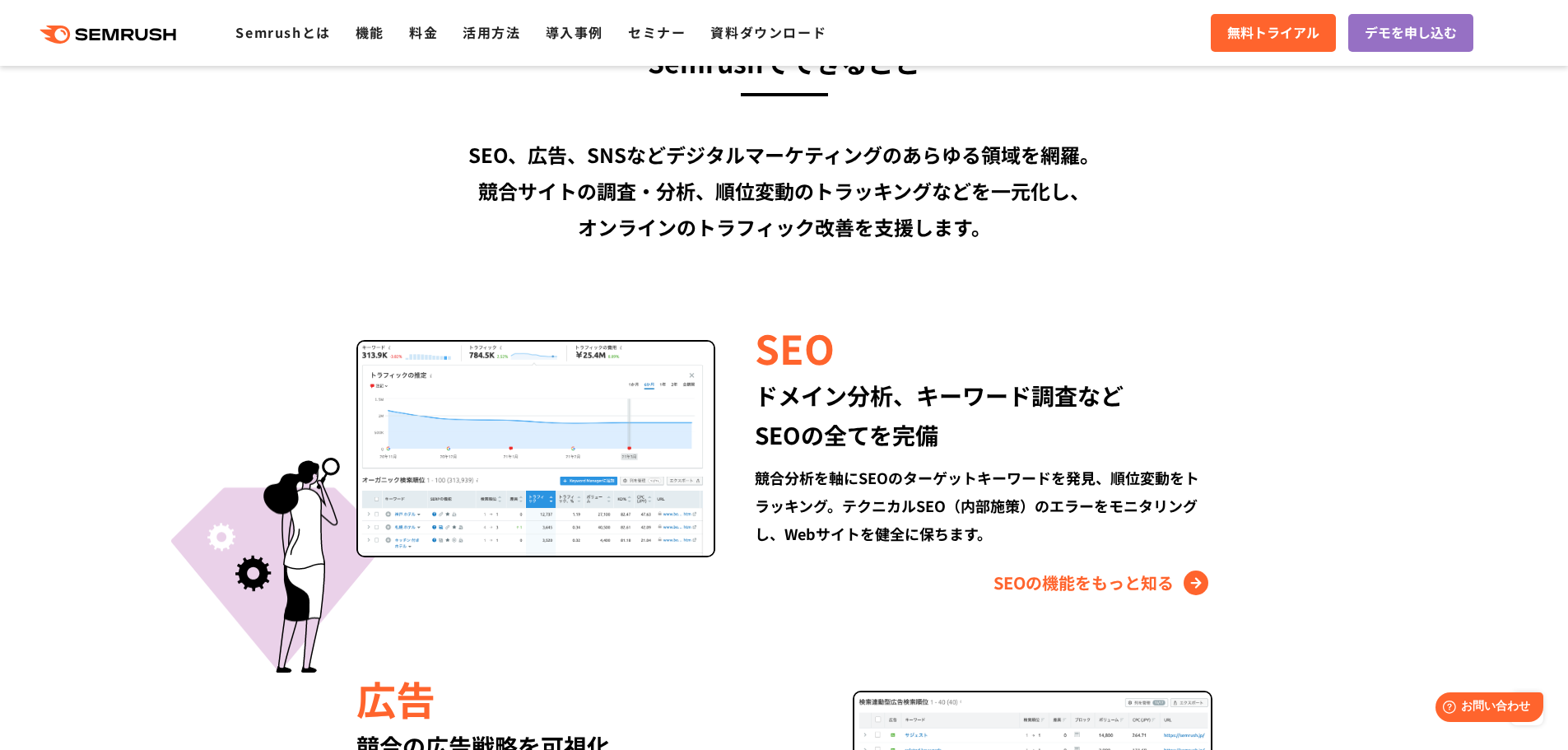
scroll to position [1321, 0]
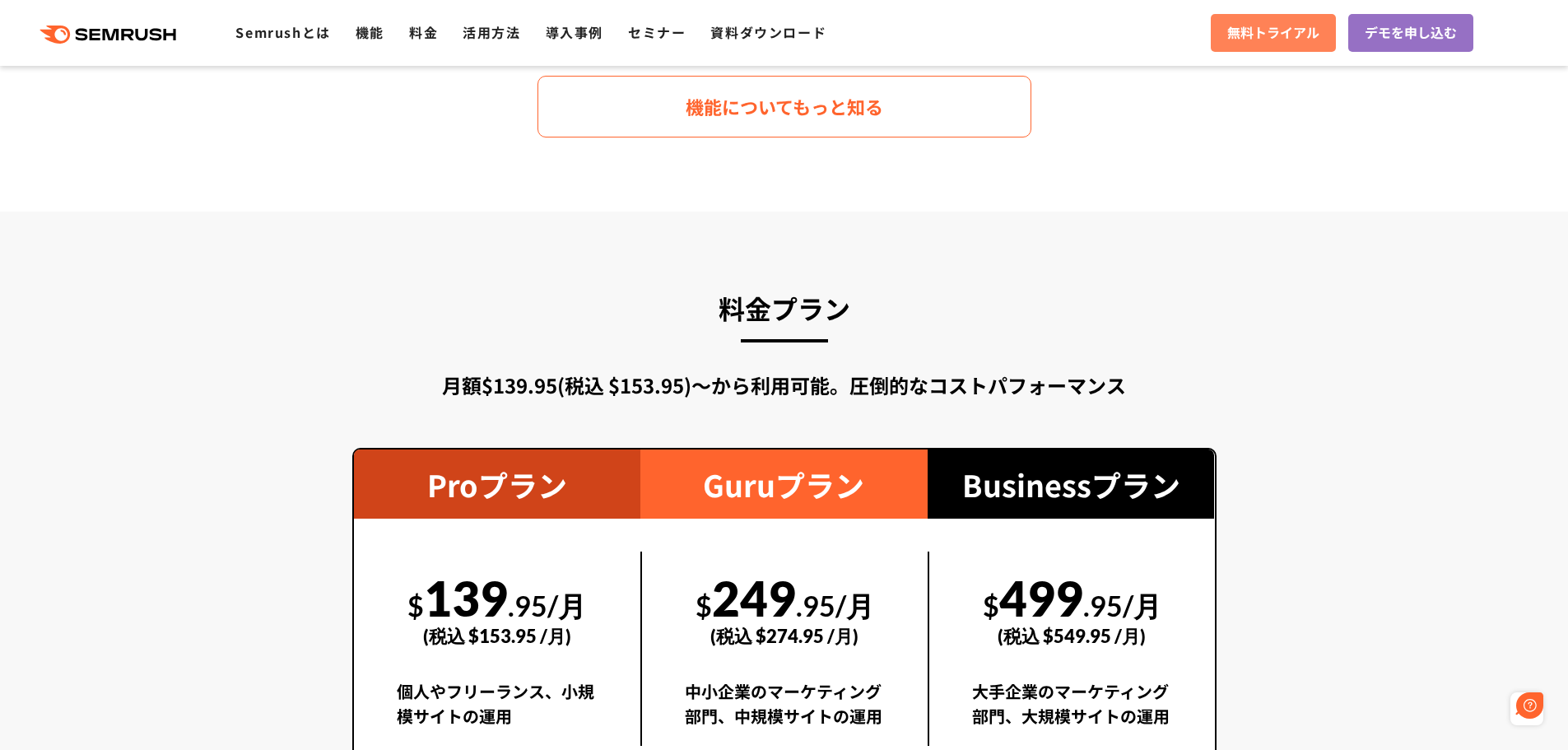
scroll to position [2783, 0]
